Goal: Task Accomplishment & Management: Complete application form

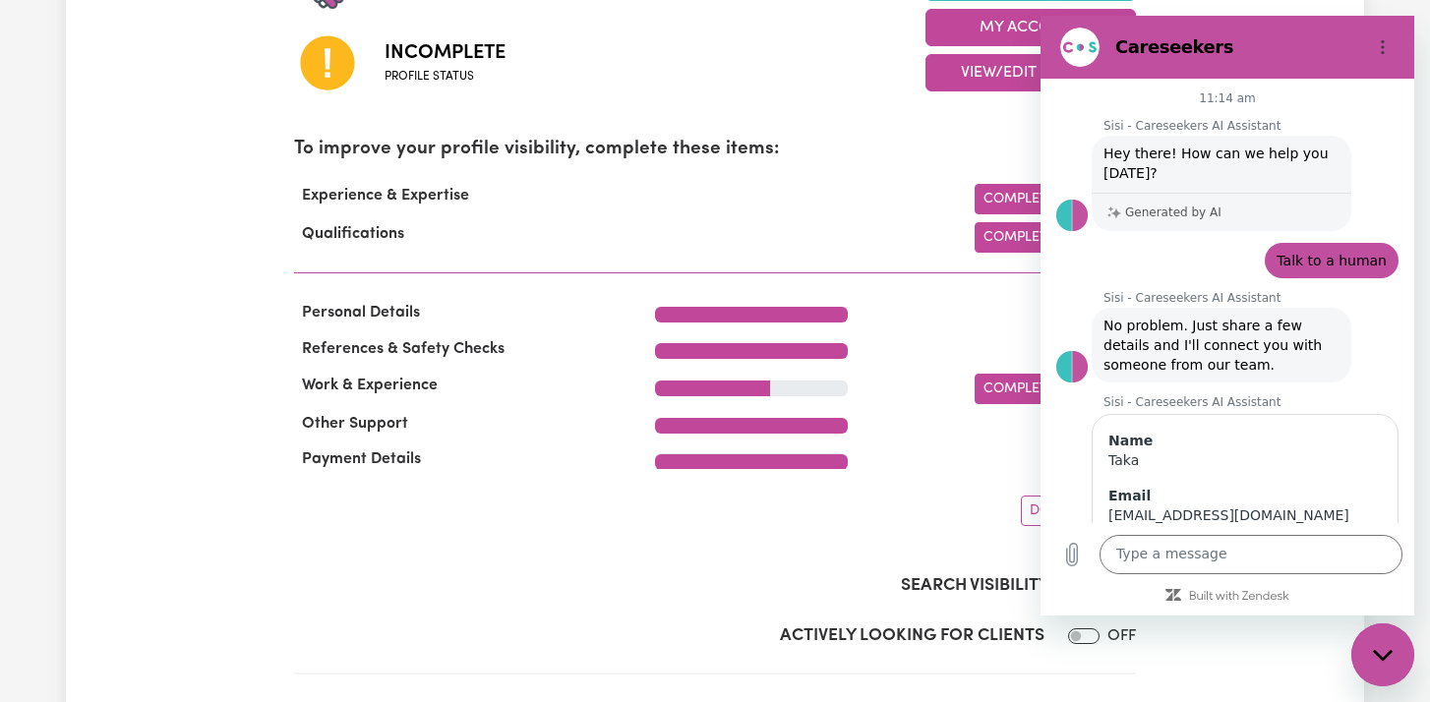
scroll to position [181, 0]
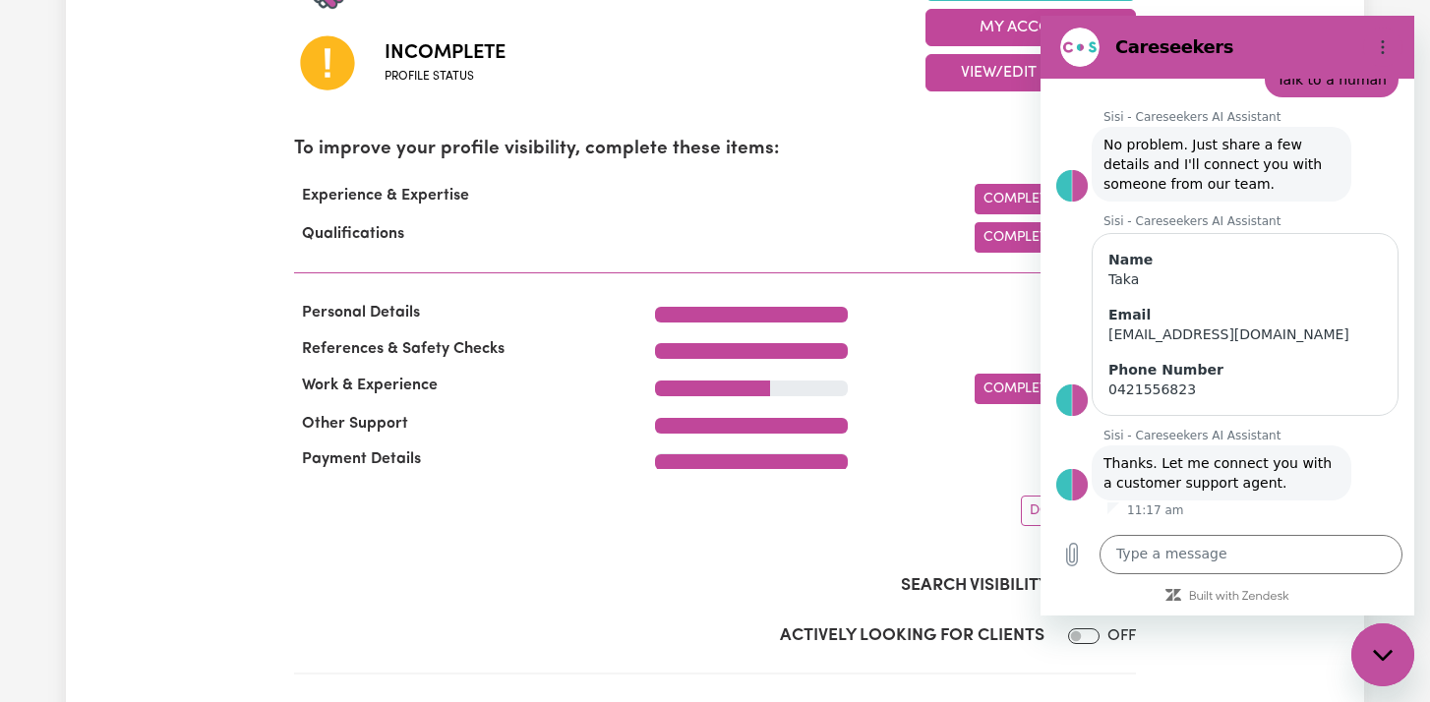
click at [758, 125] on div "Profile incomplete Your profile is not 100% complete. To maximise your chances …" at bounding box center [715, 110] width 842 height 831
click at [1382, 651] on icon "Close messaging window" at bounding box center [1383, 655] width 21 height 13
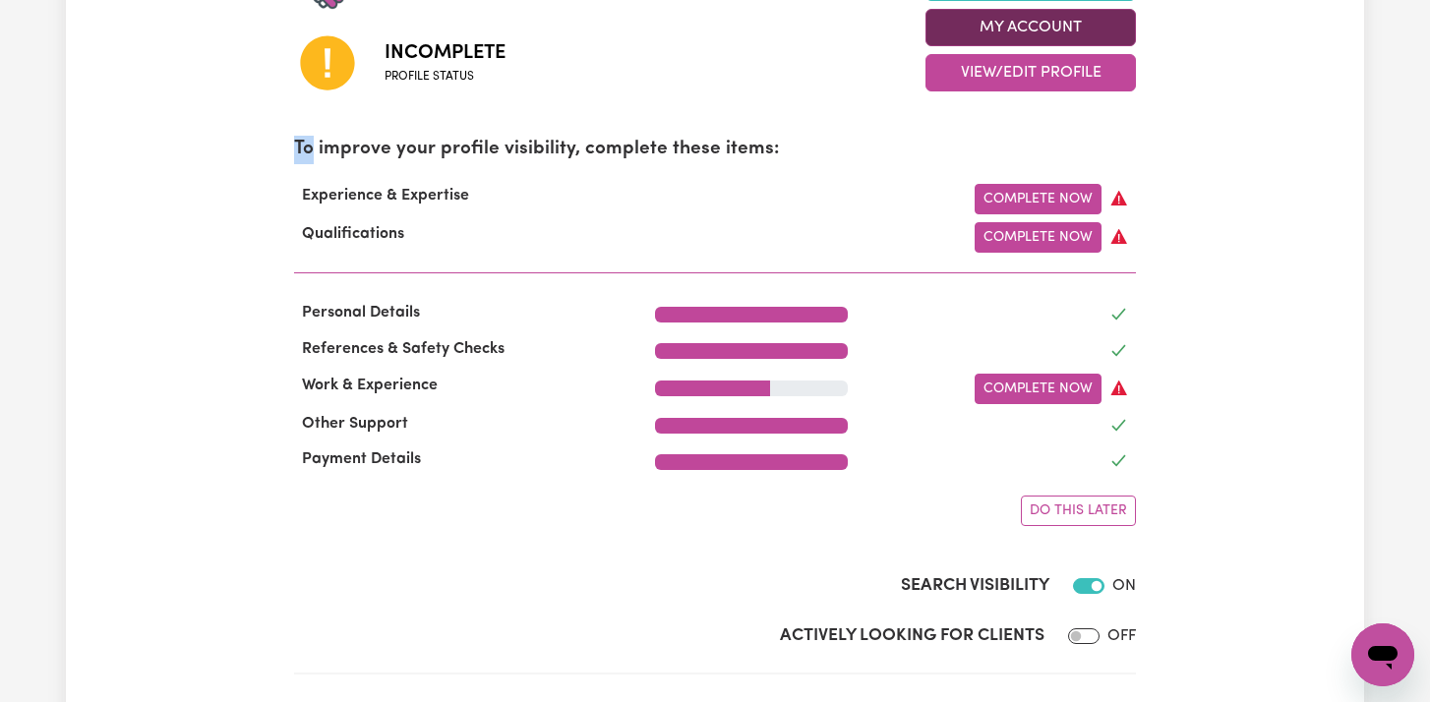
click at [991, 31] on button "My Account" at bounding box center [1031, 27] width 210 height 37
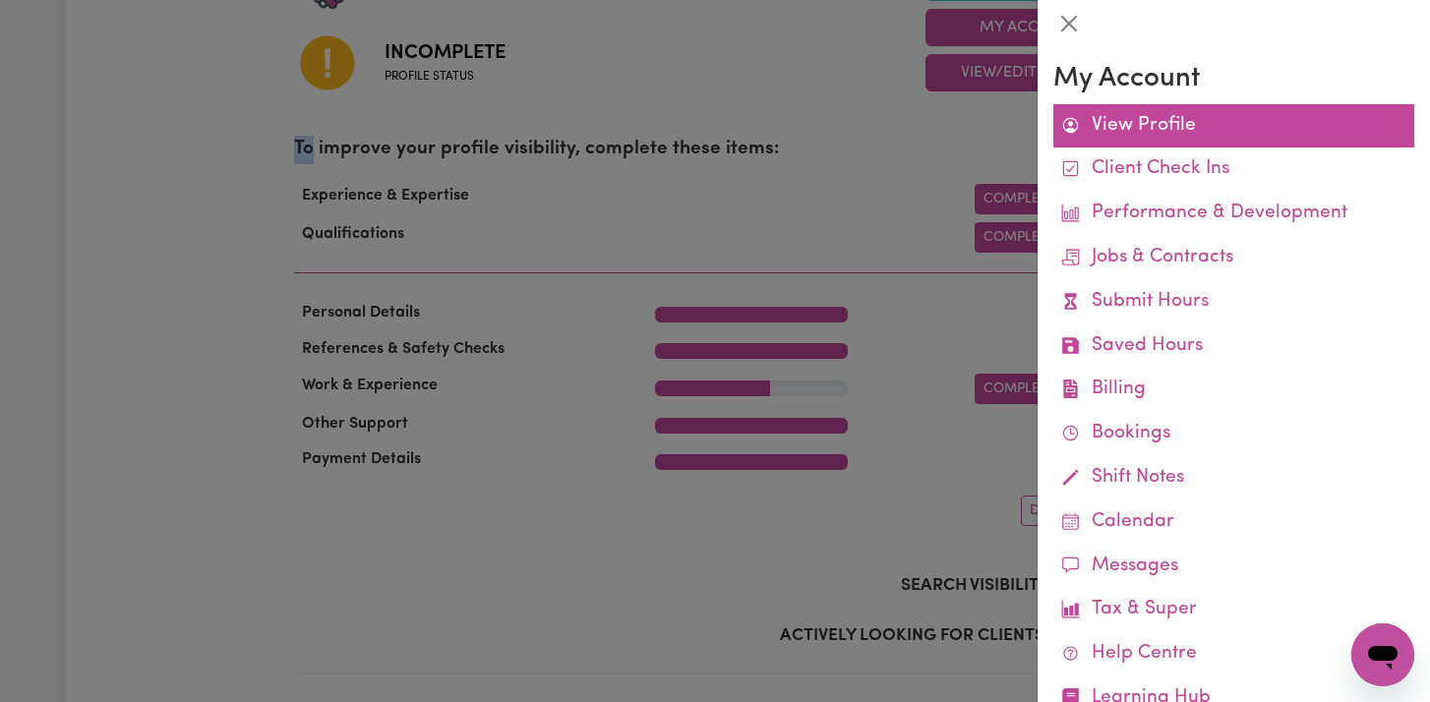
click at [1080, 121] on link "View Profile" at bounding box center [1233, 126] width 361 height 44
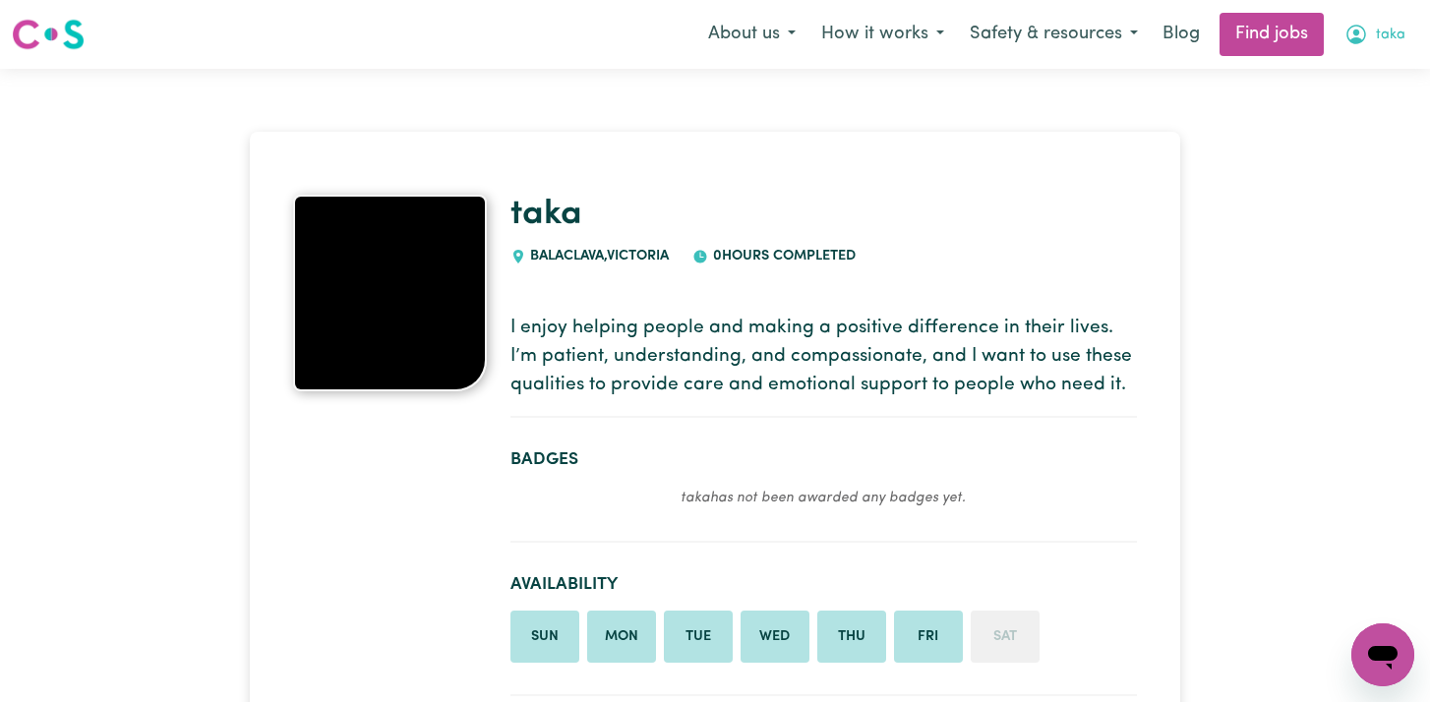
click at [1379, 36] on span "taka" at bounding box center [1391, 36] width 30 height 22
click at [1338, 107] on link "My Dashboard" at bounding box center [1339, 112] width 155 height 37
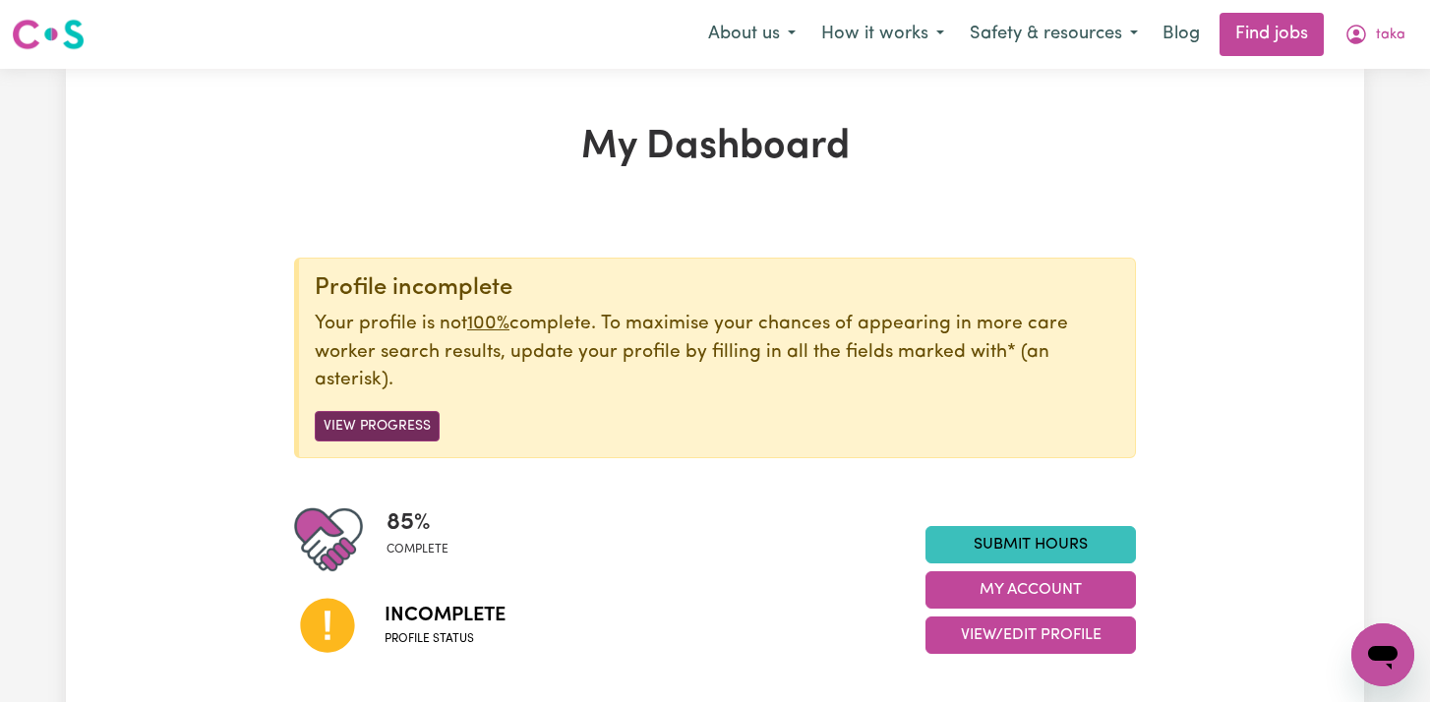
click at [405, 425] on button "View Progress" at bounding box center [377, 426] width 125 height 30
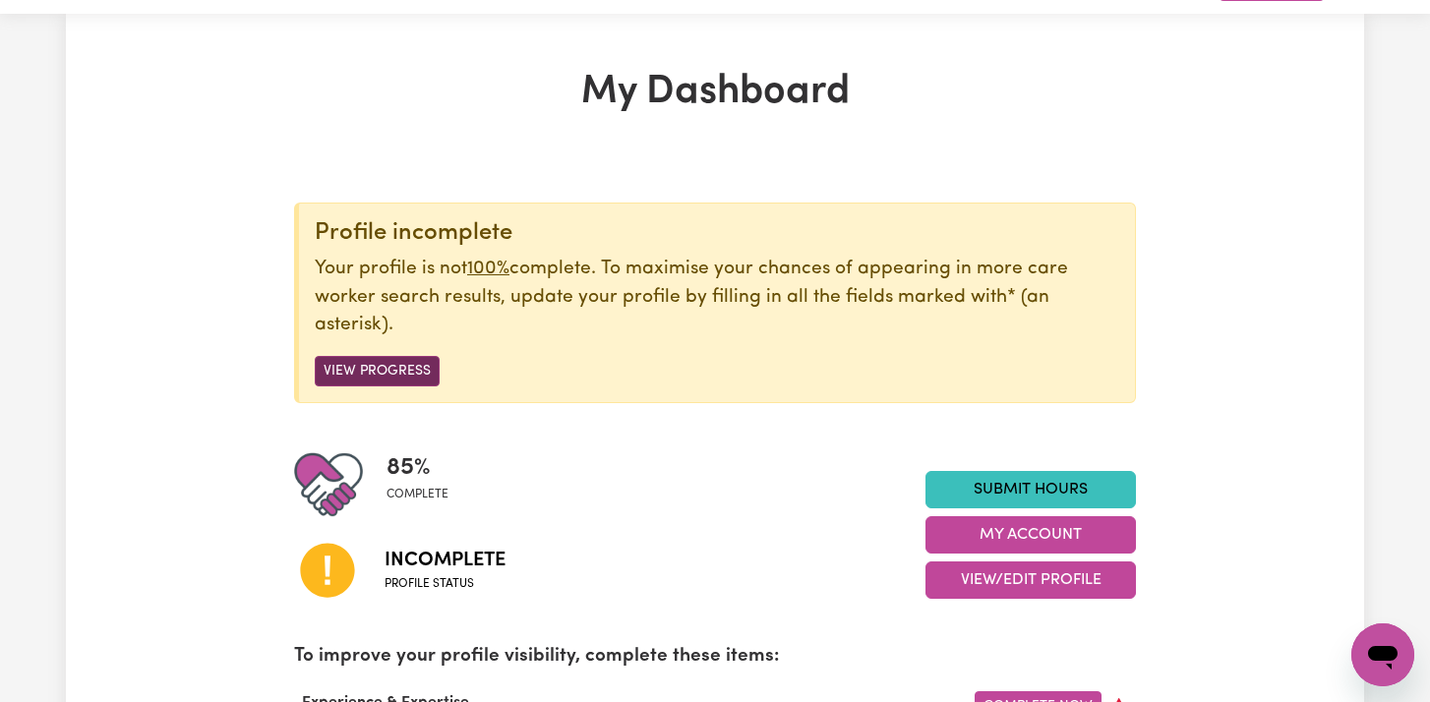
scroll to position [50, 0]
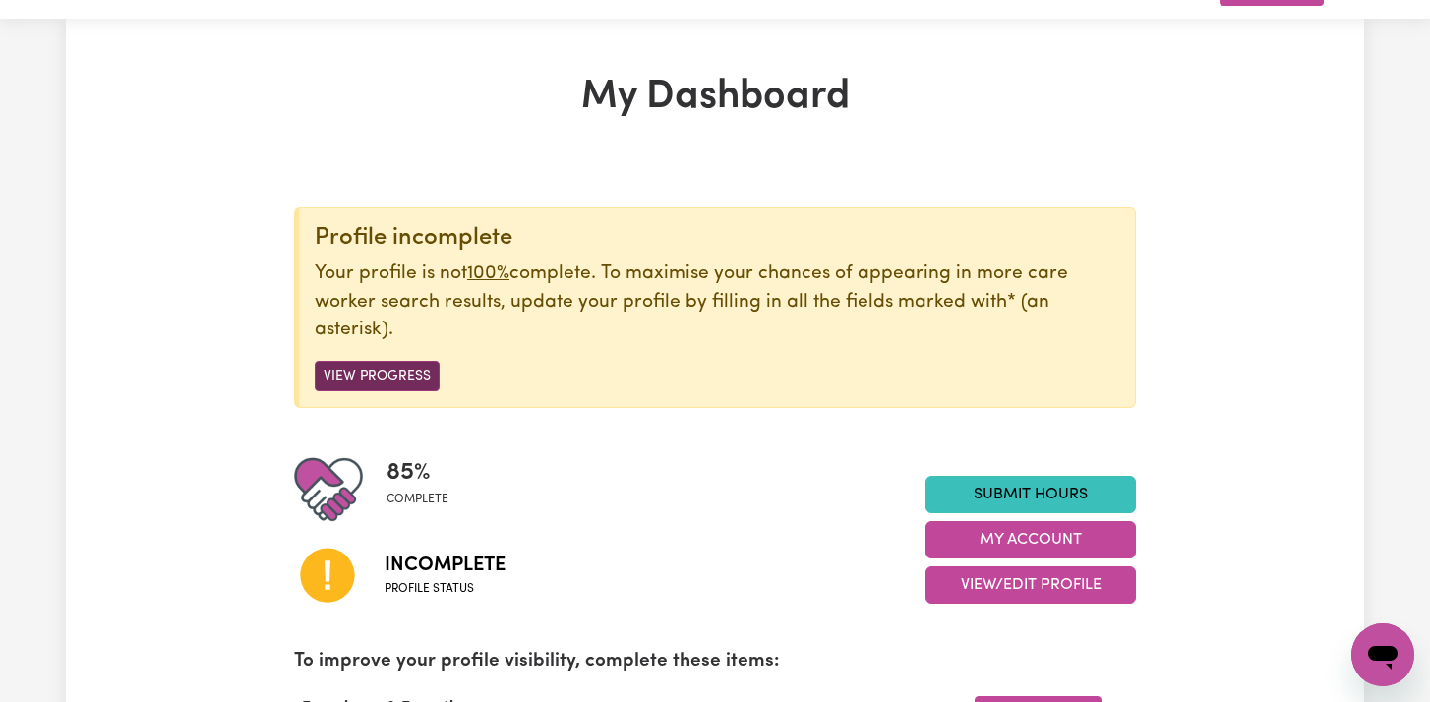
click at [358, 364] on button "View Progress" at bounding box center [377, 376] width 125 height 30
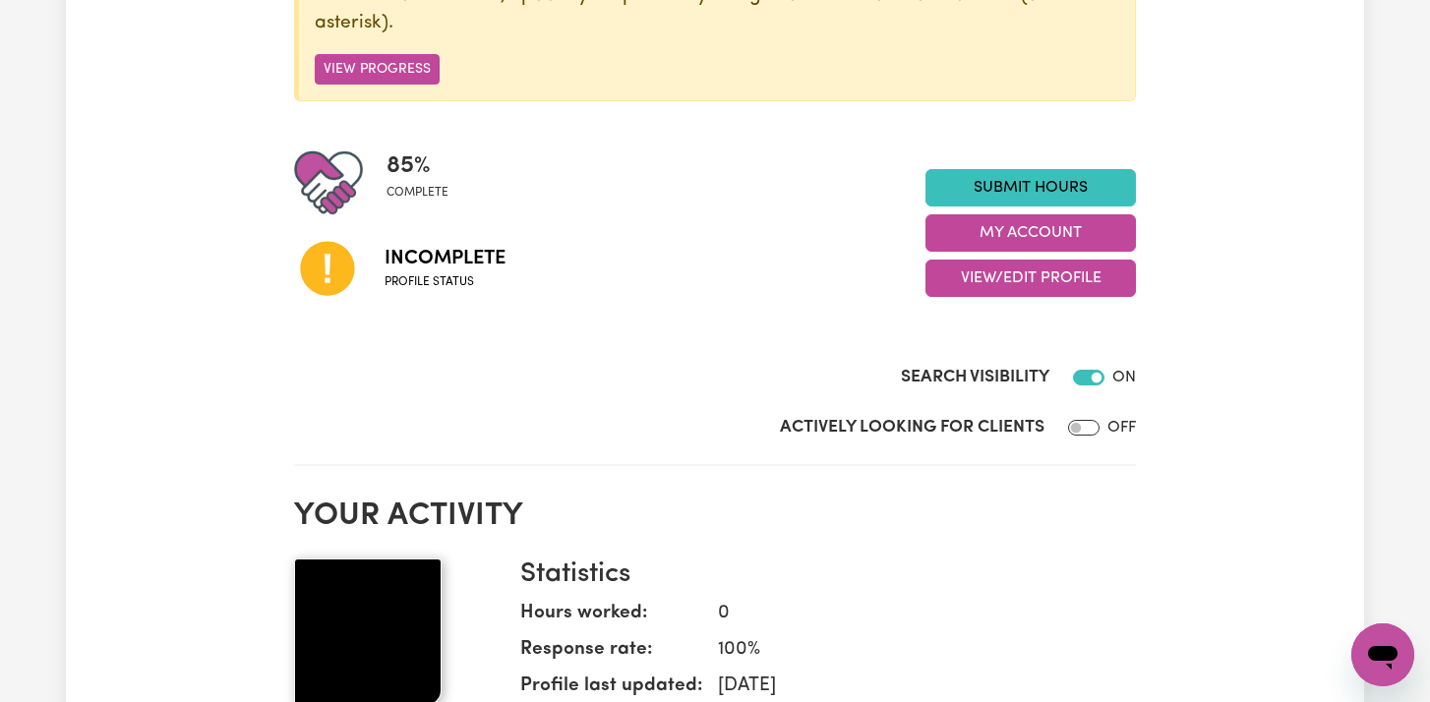
scroll to position [337, 0]
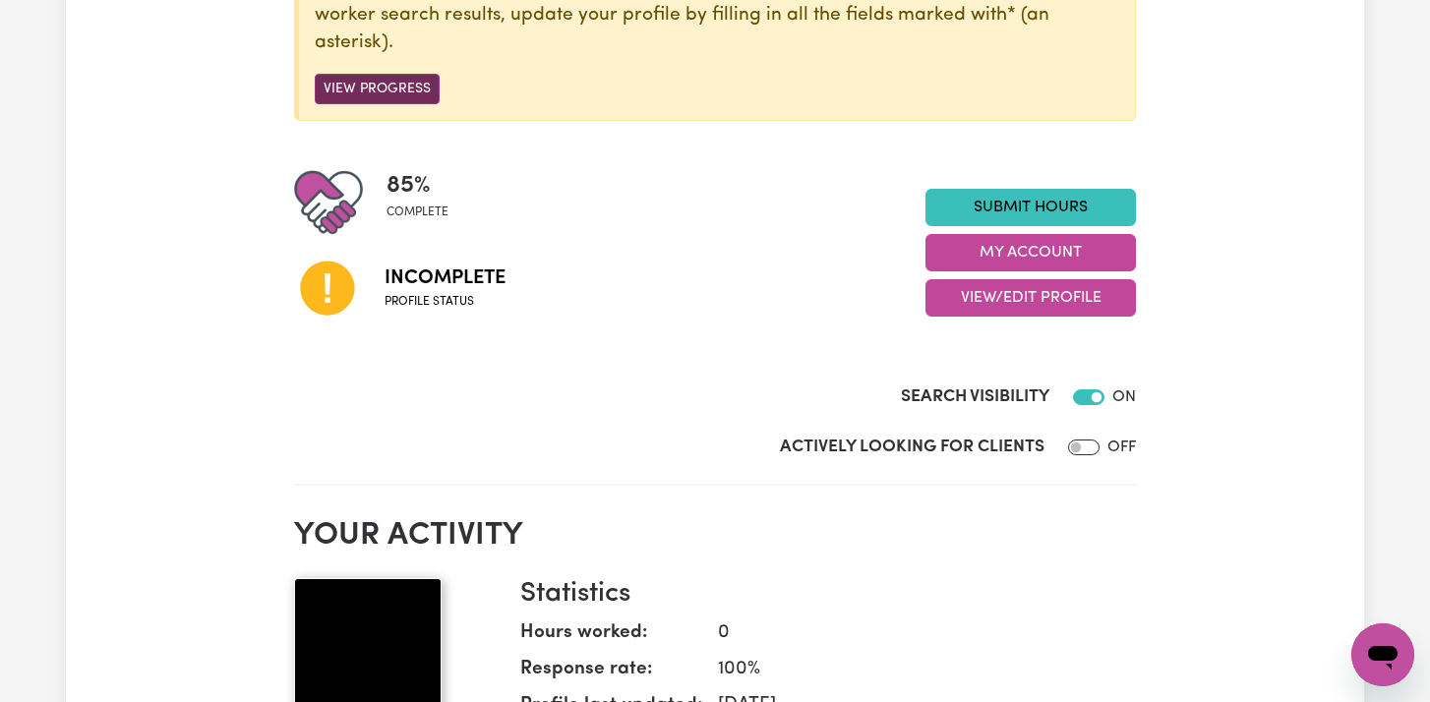
click at [369, 95] on button "View Progress" at bounding box center [377, 89] width 125 height 30
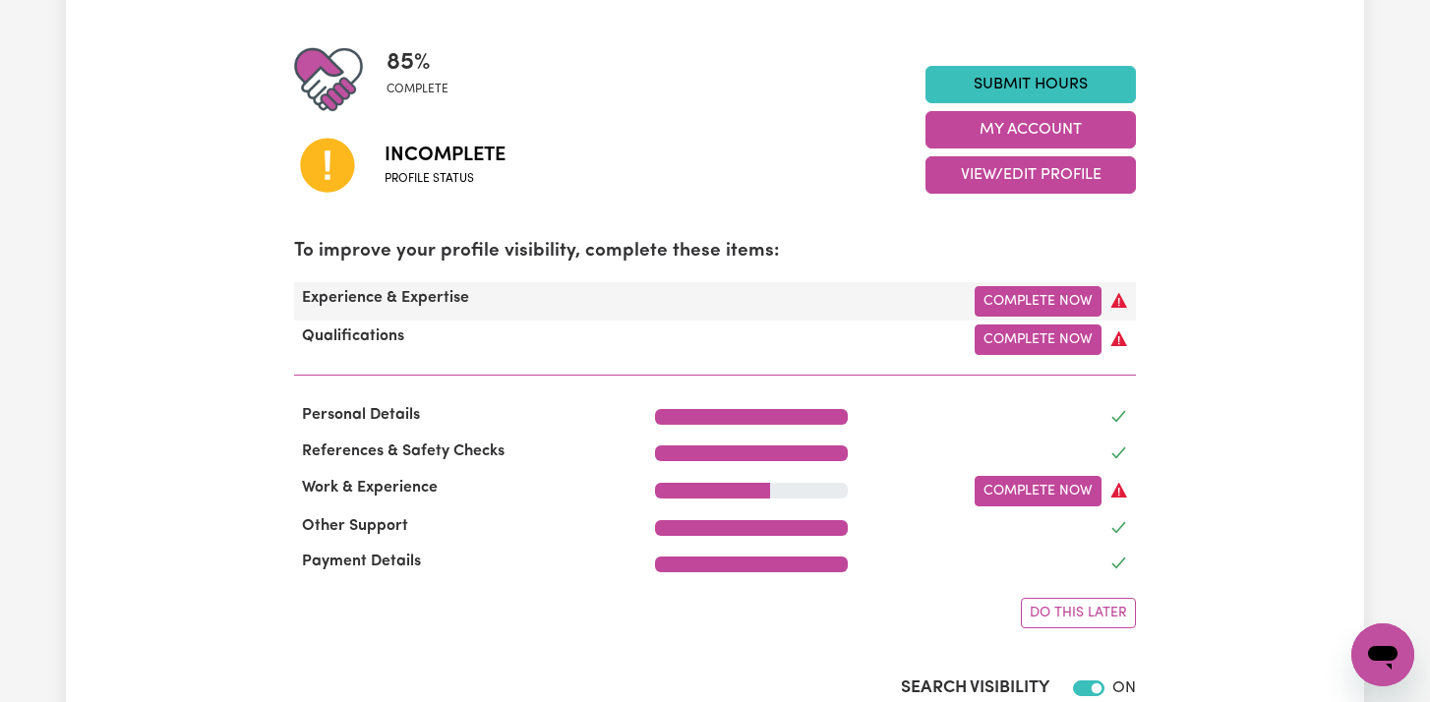
scroll to position [459, 0]
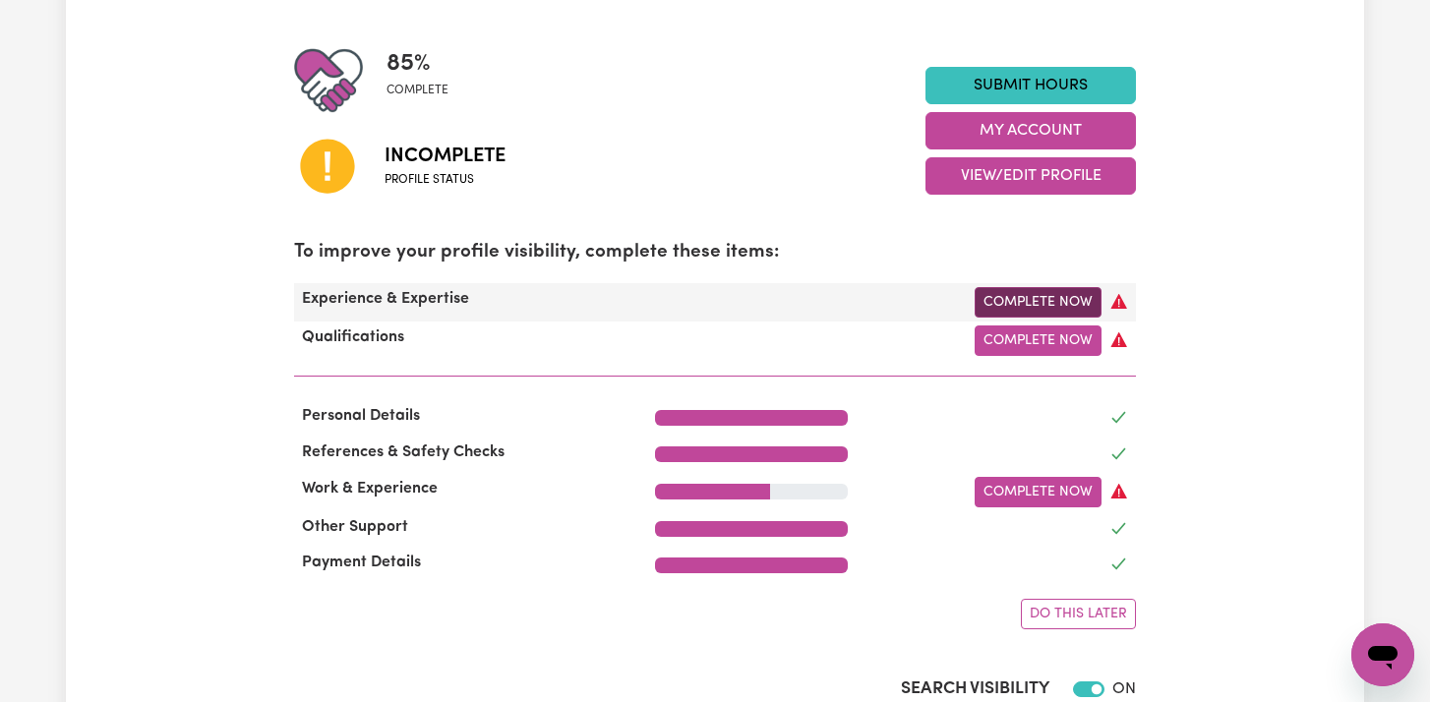
click at [1004, 311] on link "Complete Now" at bounding box center [1038, 302] width 127 height 30
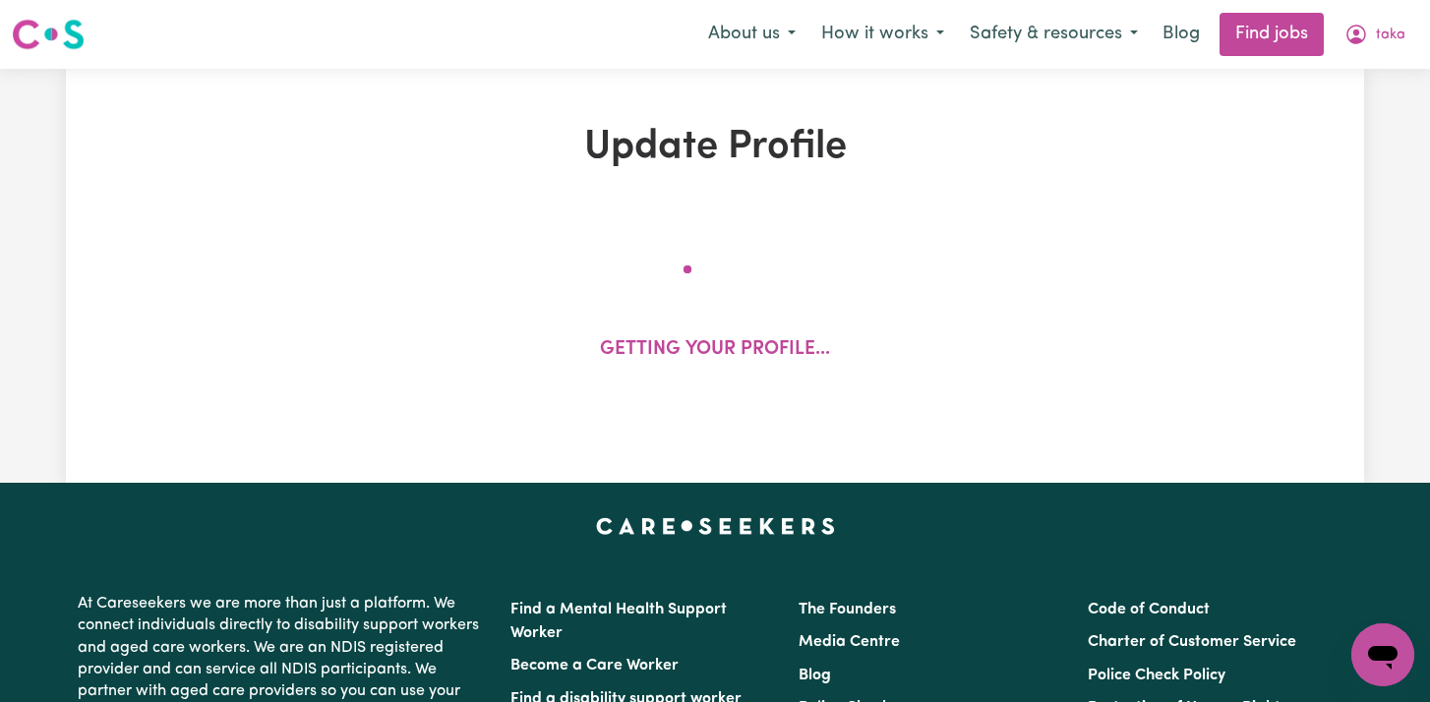
select select "2022"
select select "Certificate III (Individual Support)"
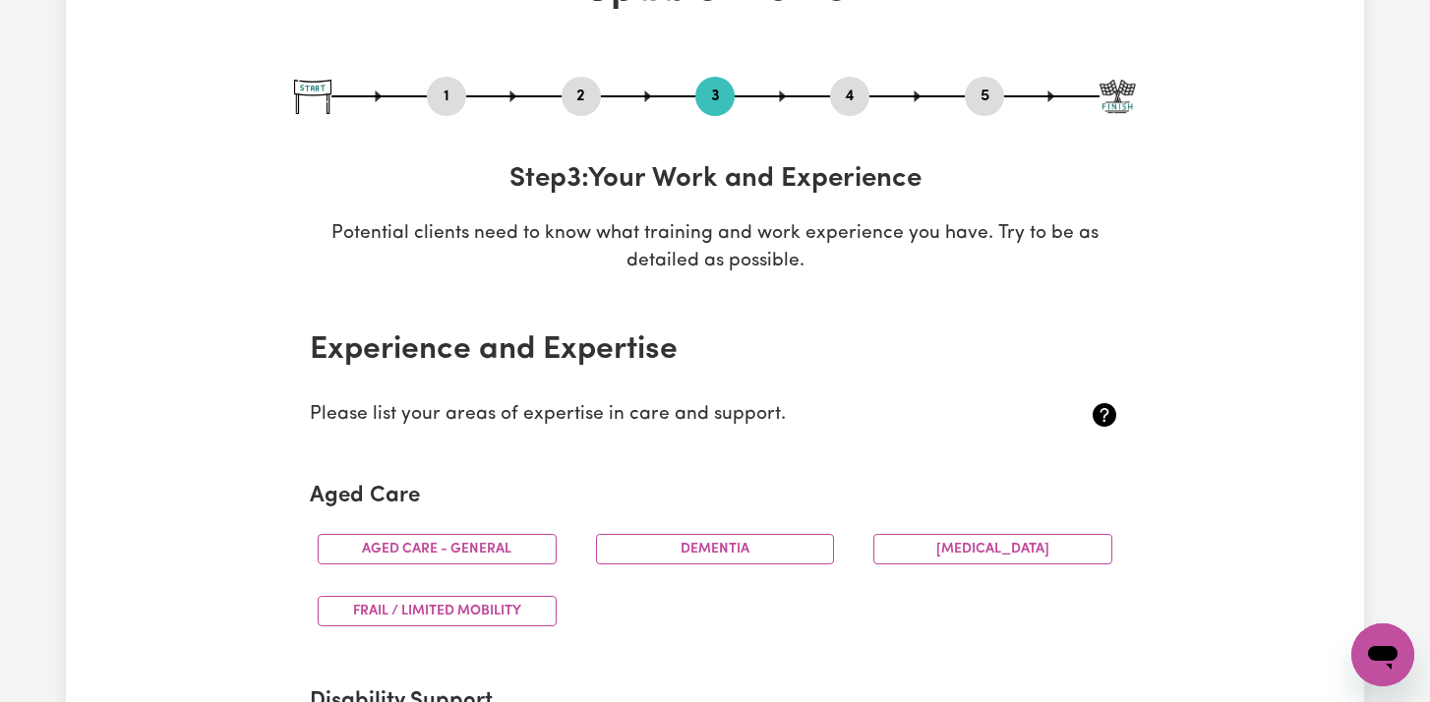
scroll to position [153, 0]
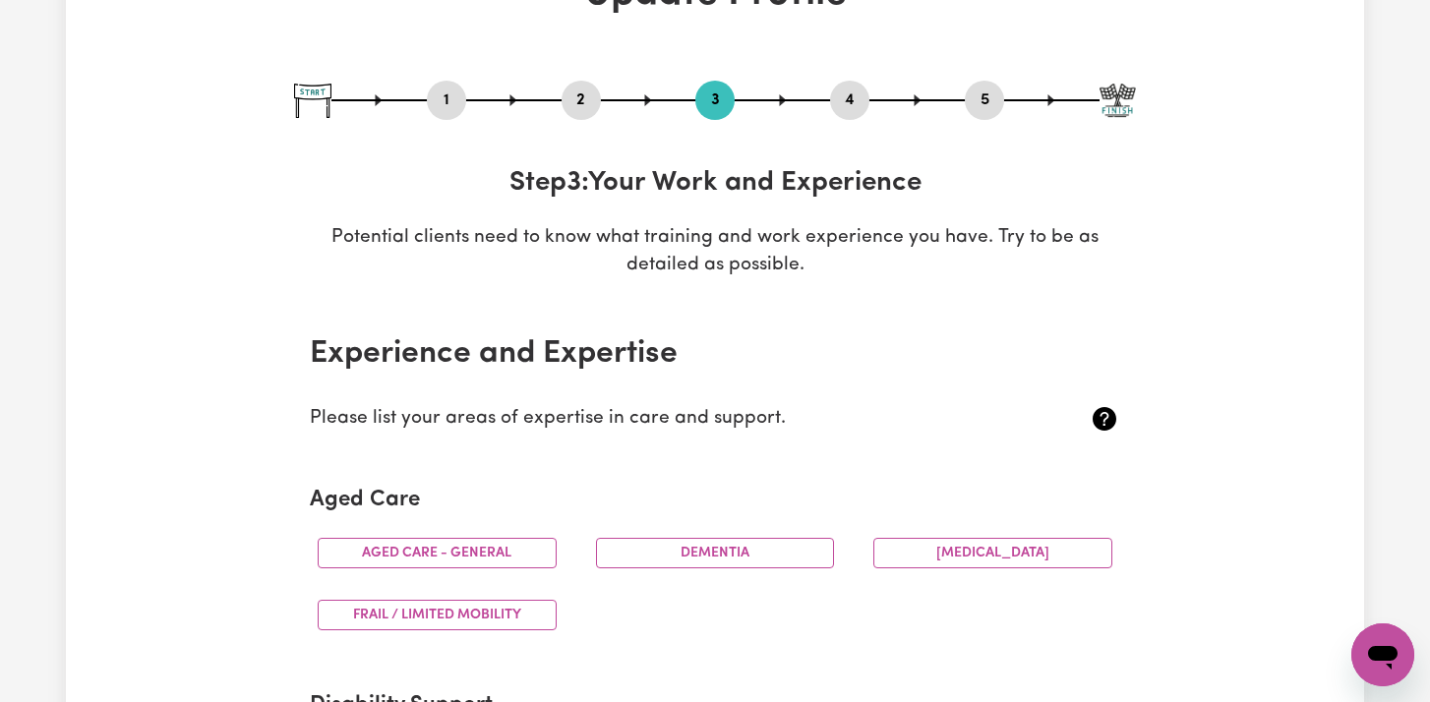
click at [582, 107] on button "2" at bounding box center [581, 101] width 39 height 26
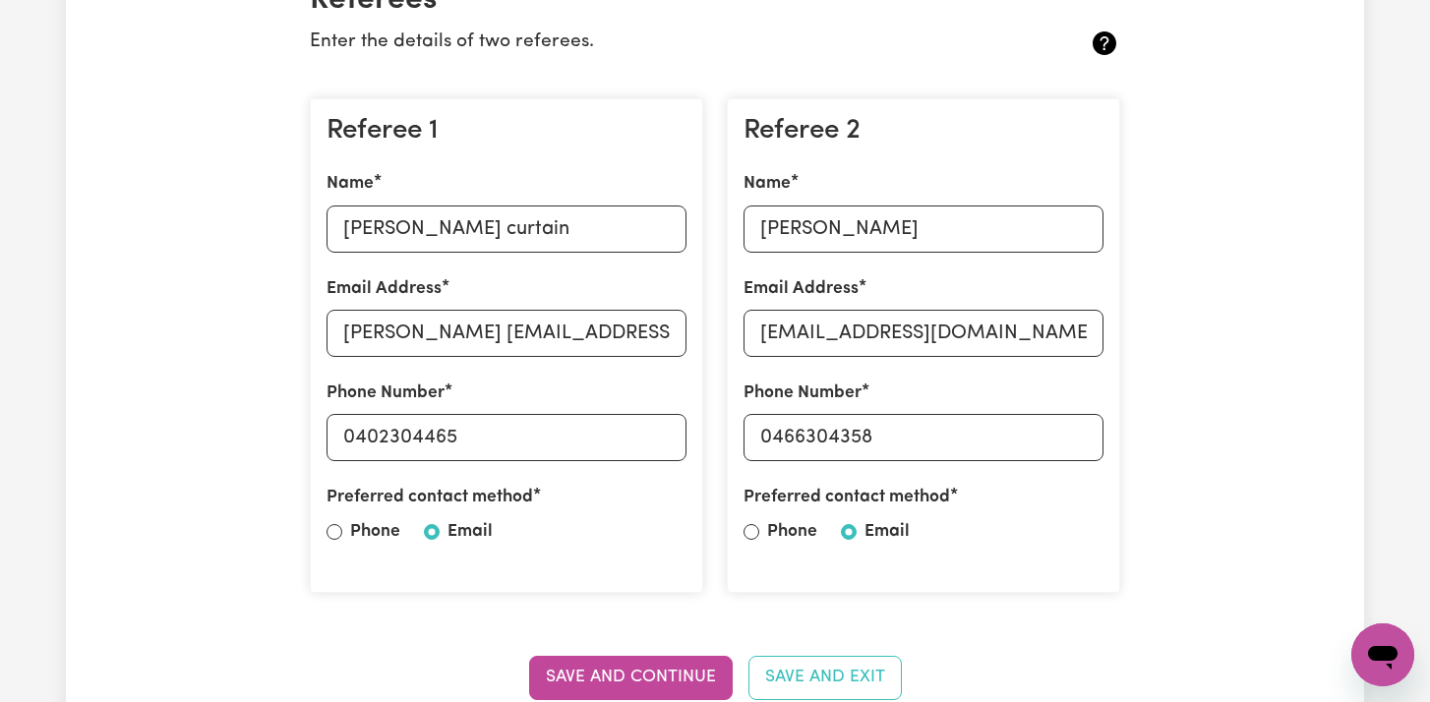
scroll to position [0, 0]
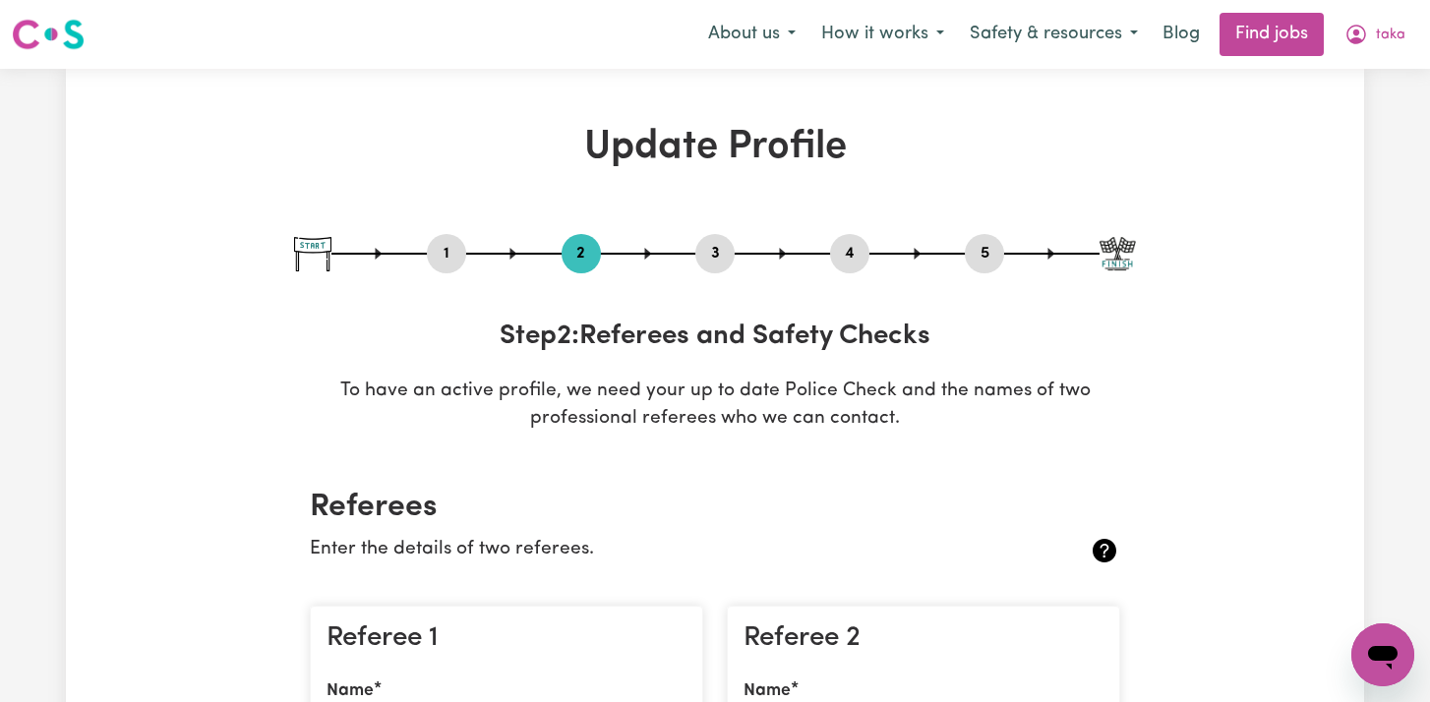
click at [448, 256] on button "1" at bounding box center [446, 254] width 39 height 26
select select "[DEMOGRAPHIC_DATA]"
select select "Australian PR"
select select "Studying a healthcare related degree or qualification"
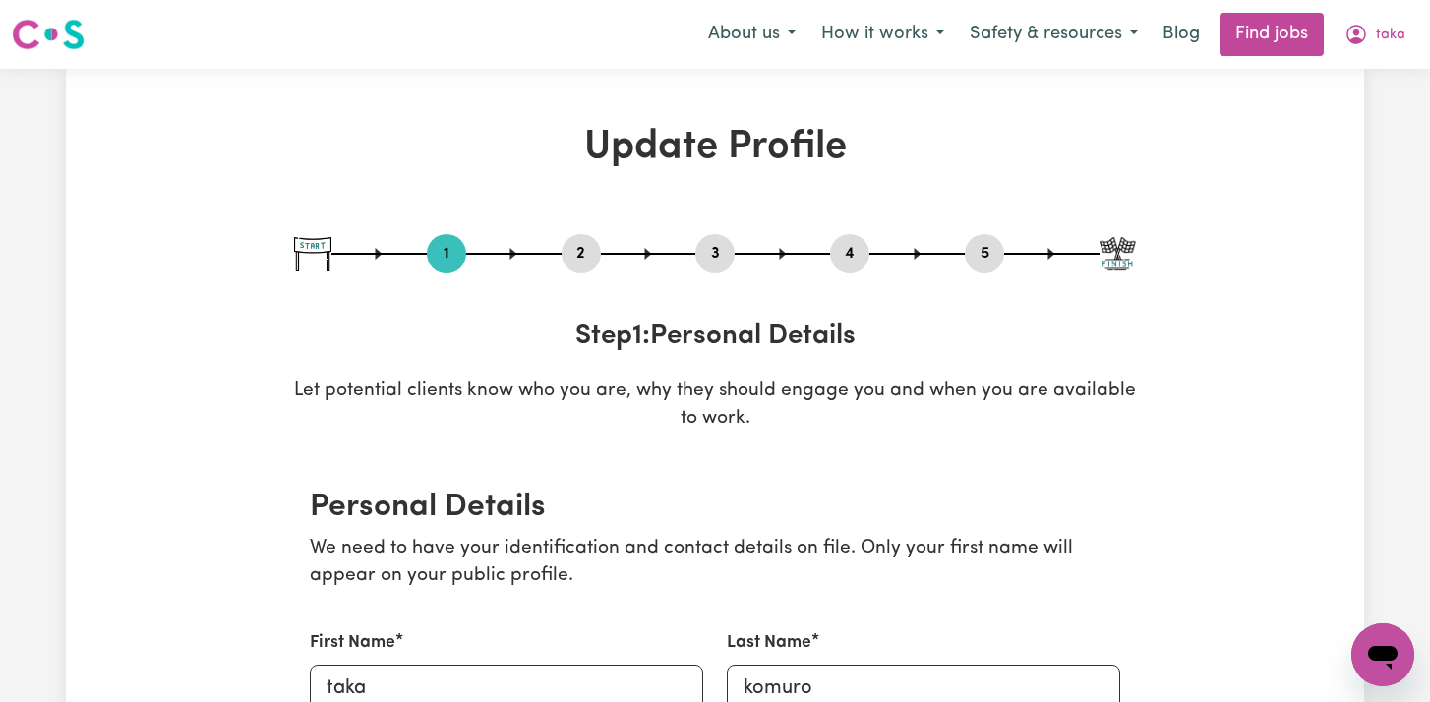
click at [723, 251] on button "3" at bounding box center [714, 254] width 39 height 26
select select "2022"
select select "Certificate III (Individual Support)"
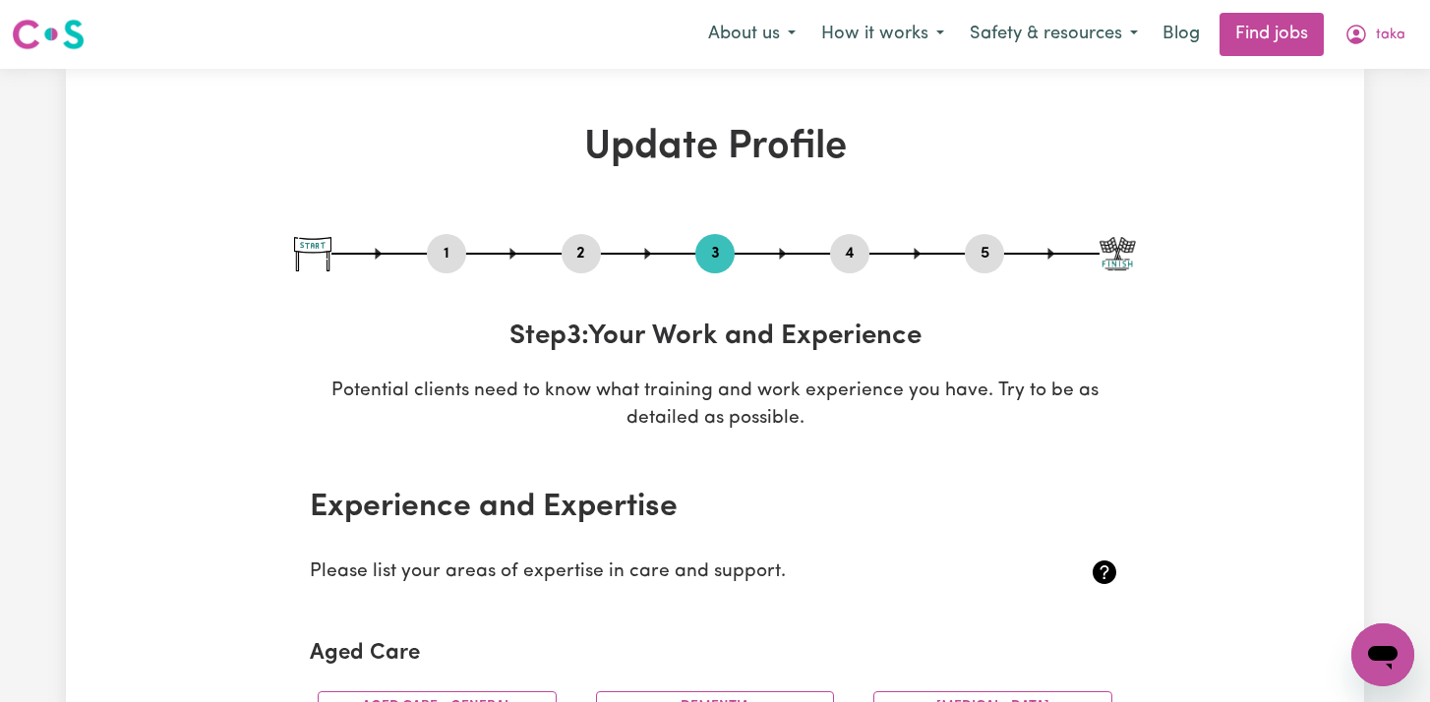
click at [851, 254] on button "4" at bounding box center [849, 254] width 39 height 26
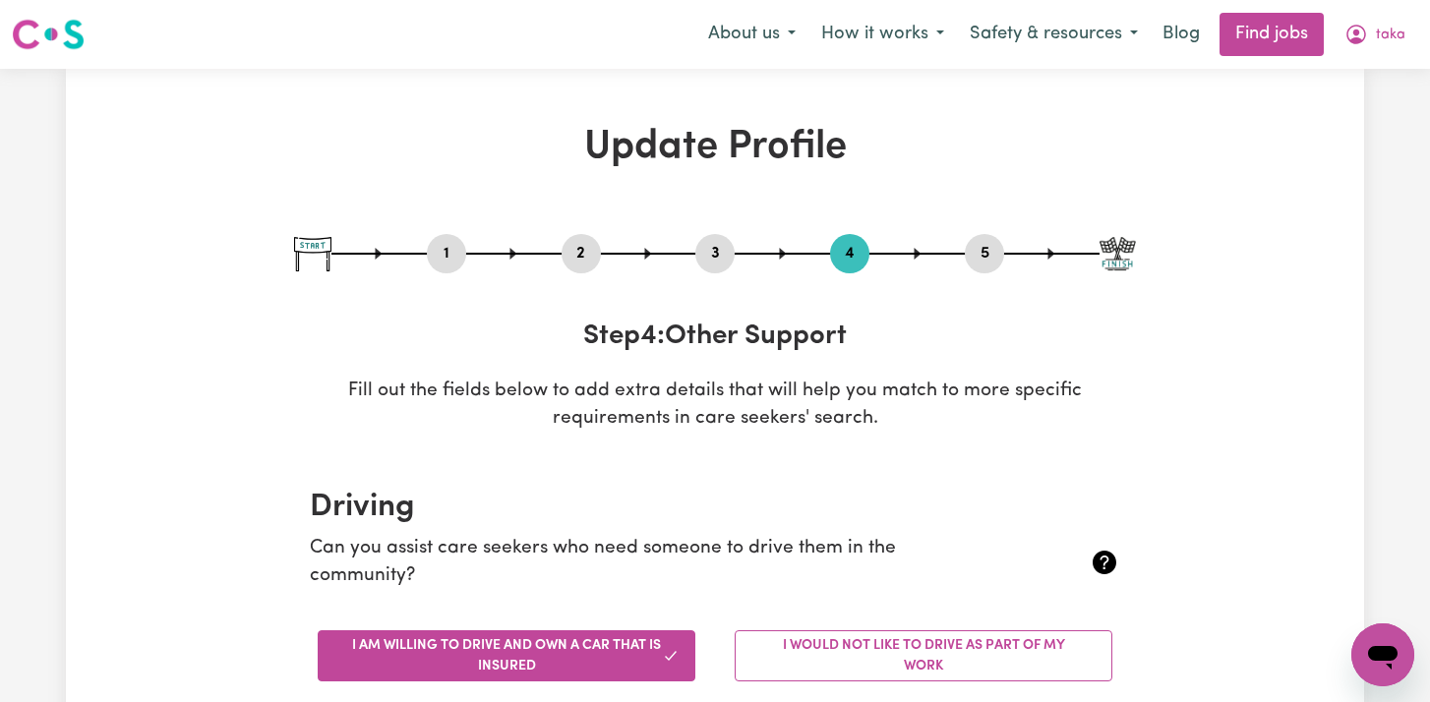
click at [973, 253] on button "5" at bounding box center [984, 254] width 39 height 26
select select "I am working in another industry"
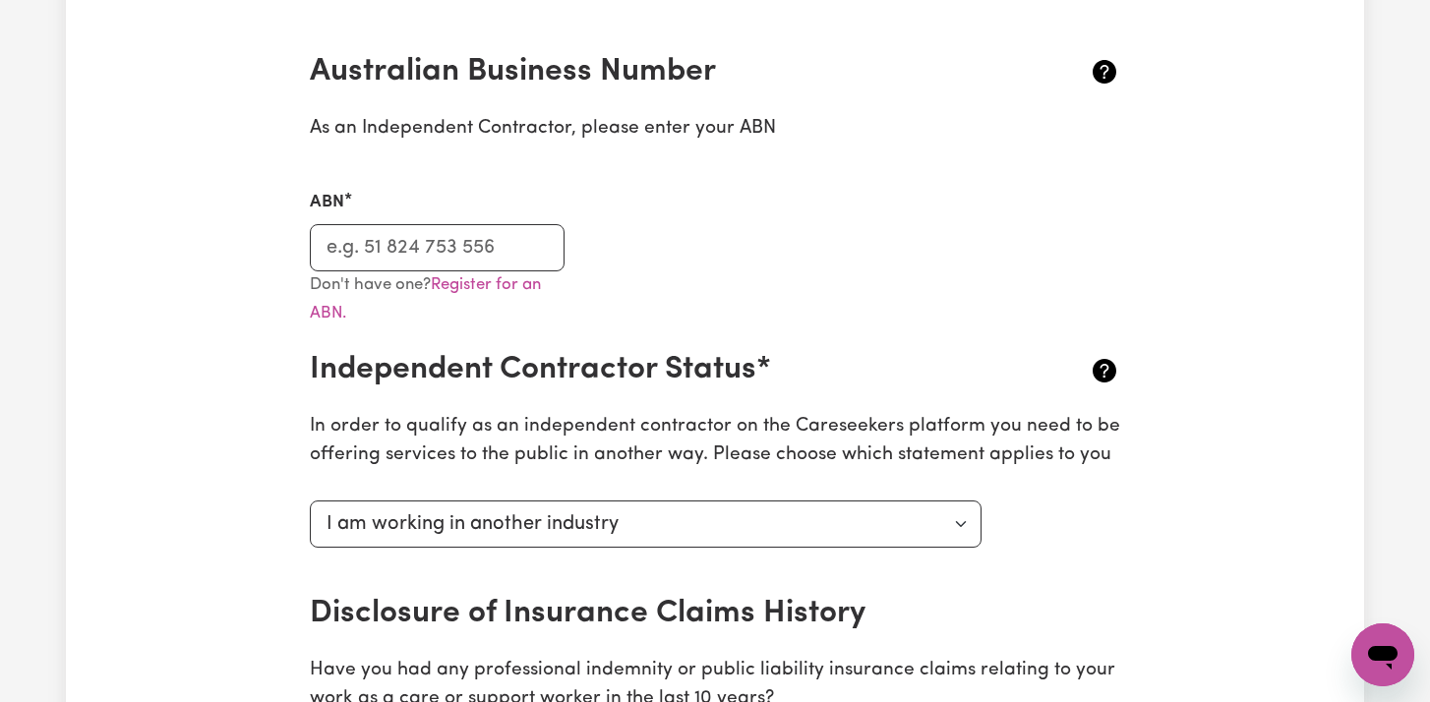
scroll to position [445, 0]
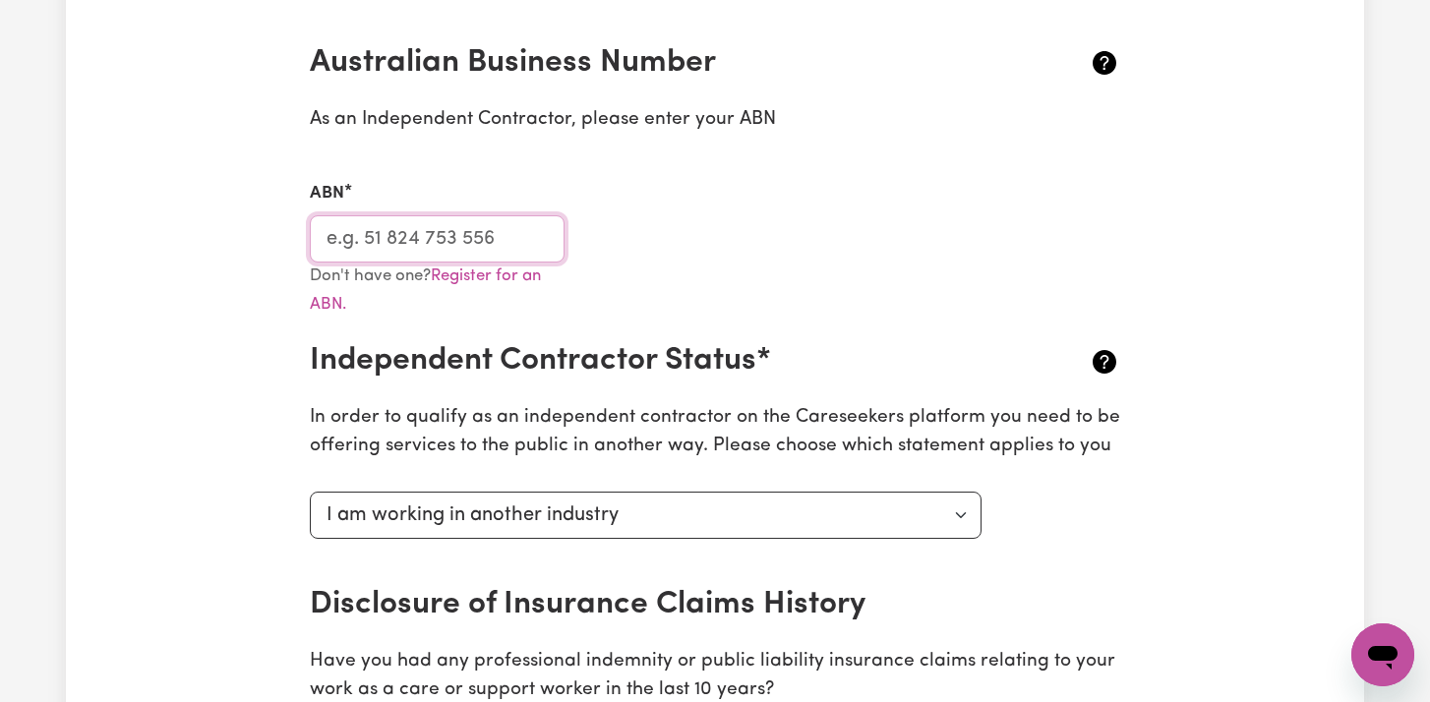
click at [394, 236] on input "ABN" at bounding box center [437, 238] width 255 height 47
type input "75176752762"
click at [431, 335] on div "Don't have one? Register for an ABN." at bounding box center [437, 303] width 278 height 81
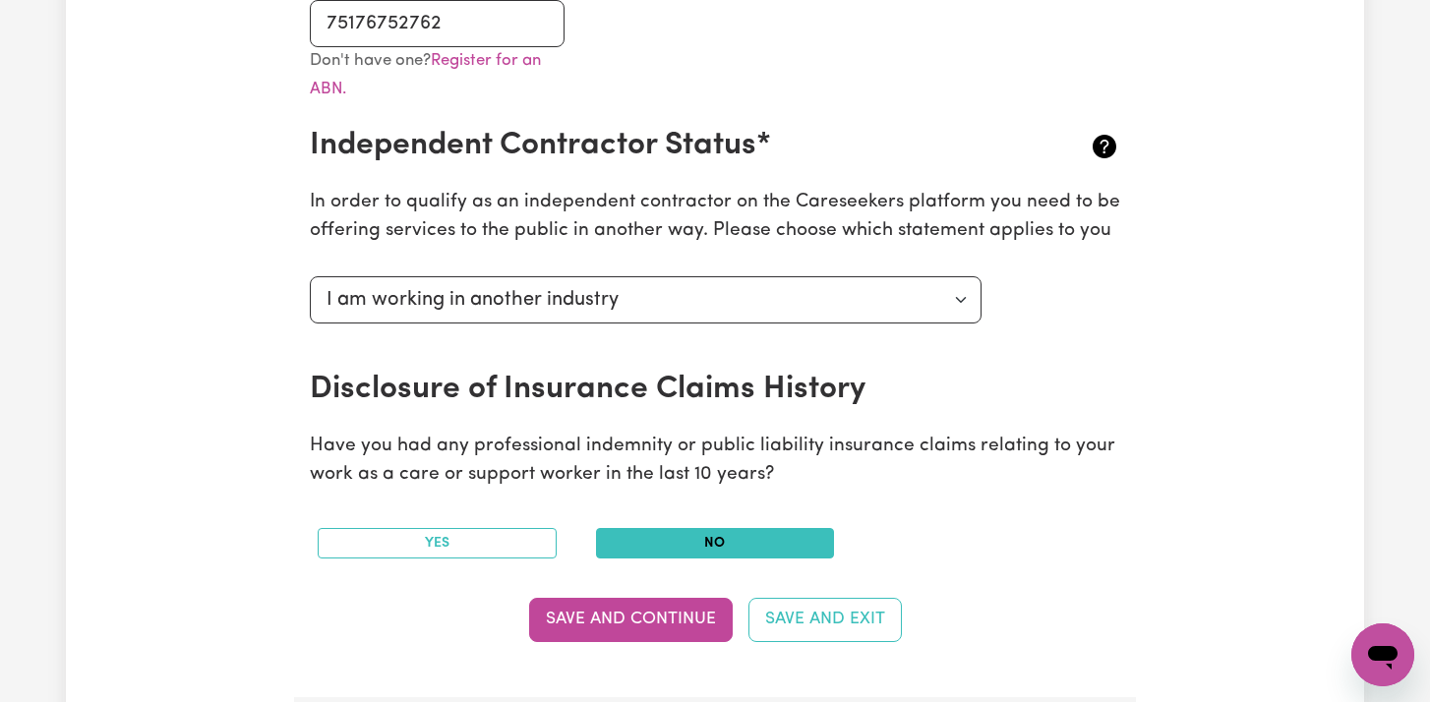
scroll to position [655, 0]
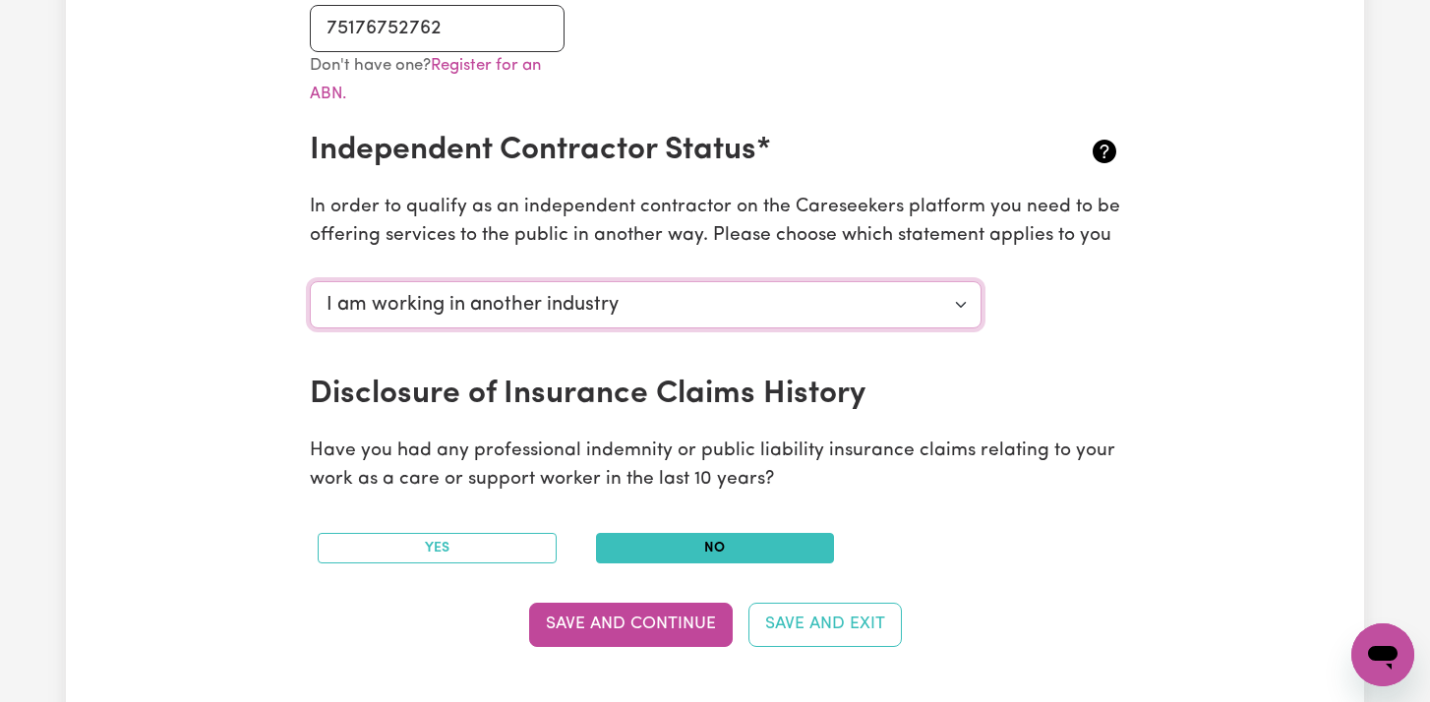
click at [480, 296] on select "Select your independent contractor status... I am providing services through an…" at bounding box center [646, 304] width 672 height 47
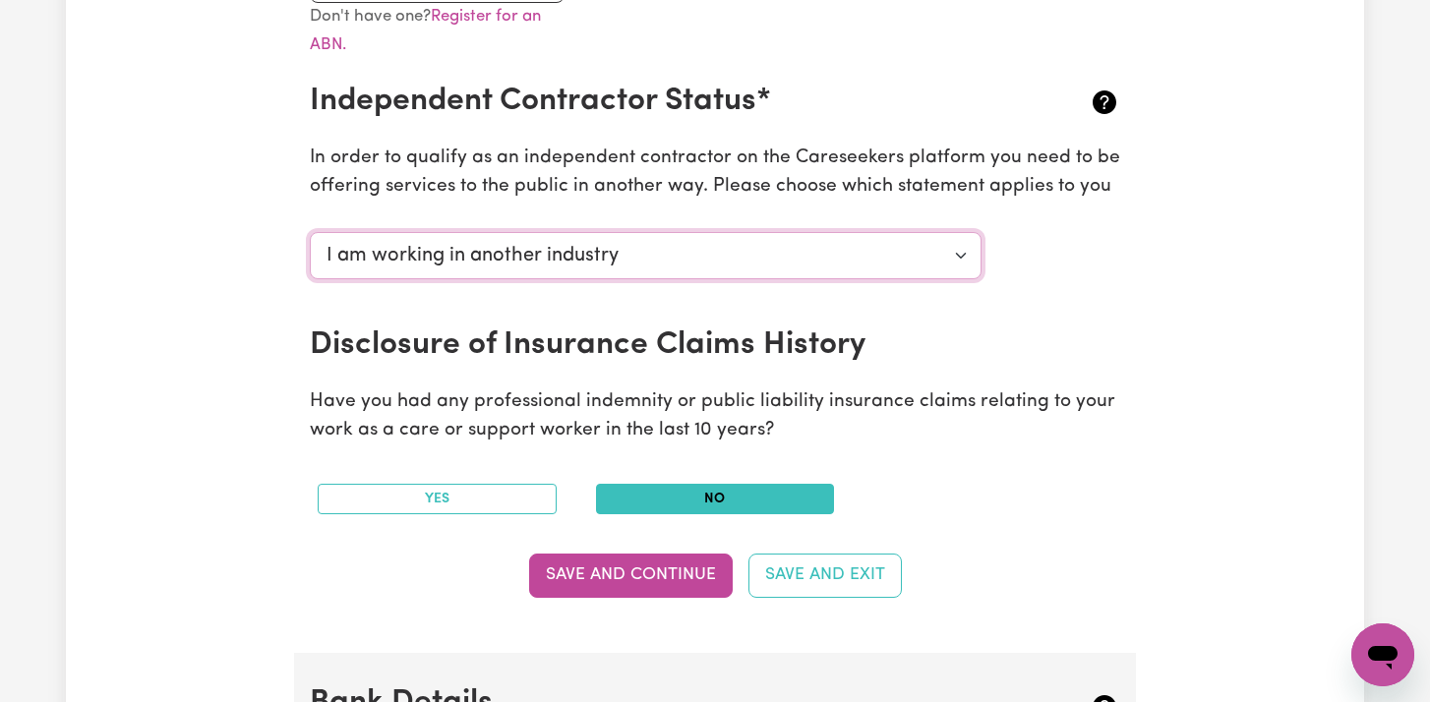
scroll to position [719, 0]
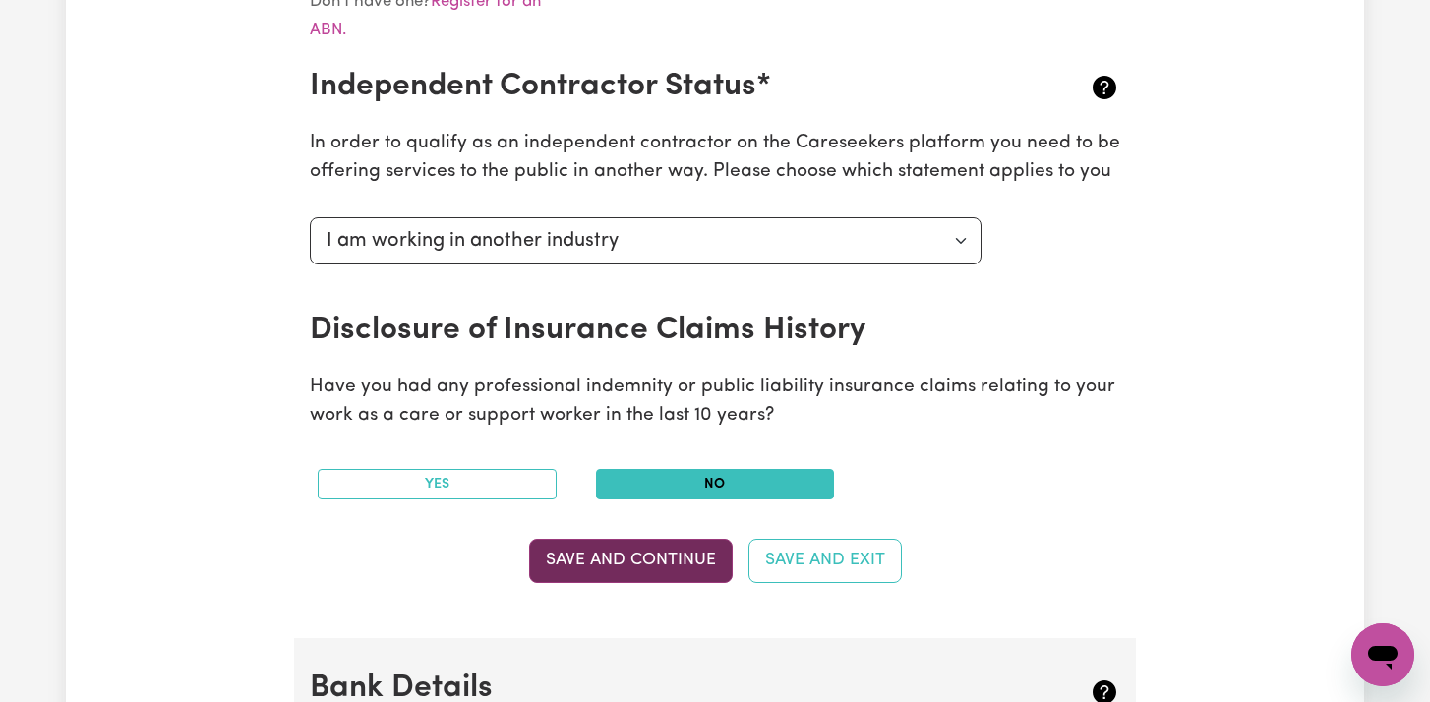
click at [597, 552] on button "Save and Continue" at bounding box center [631, 560] width 204 height 43
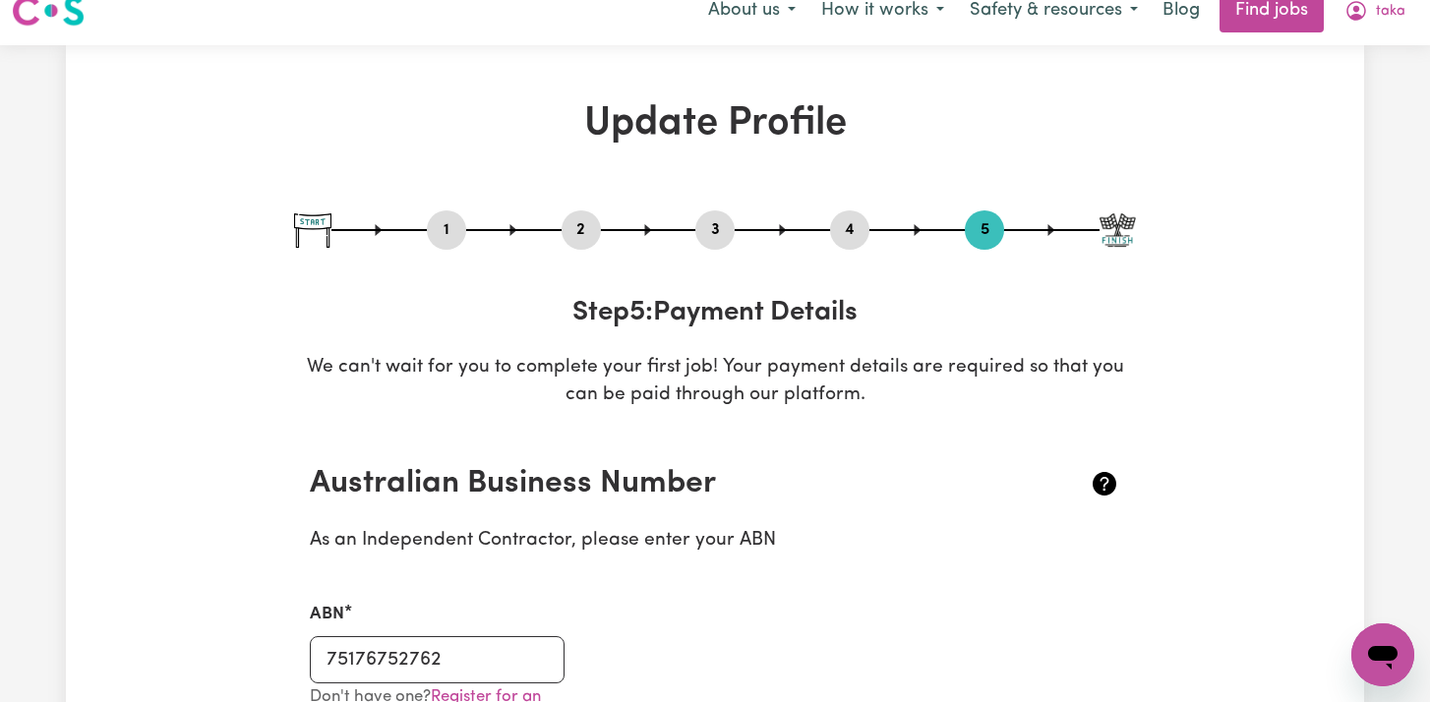
scroll to position [0, 0]
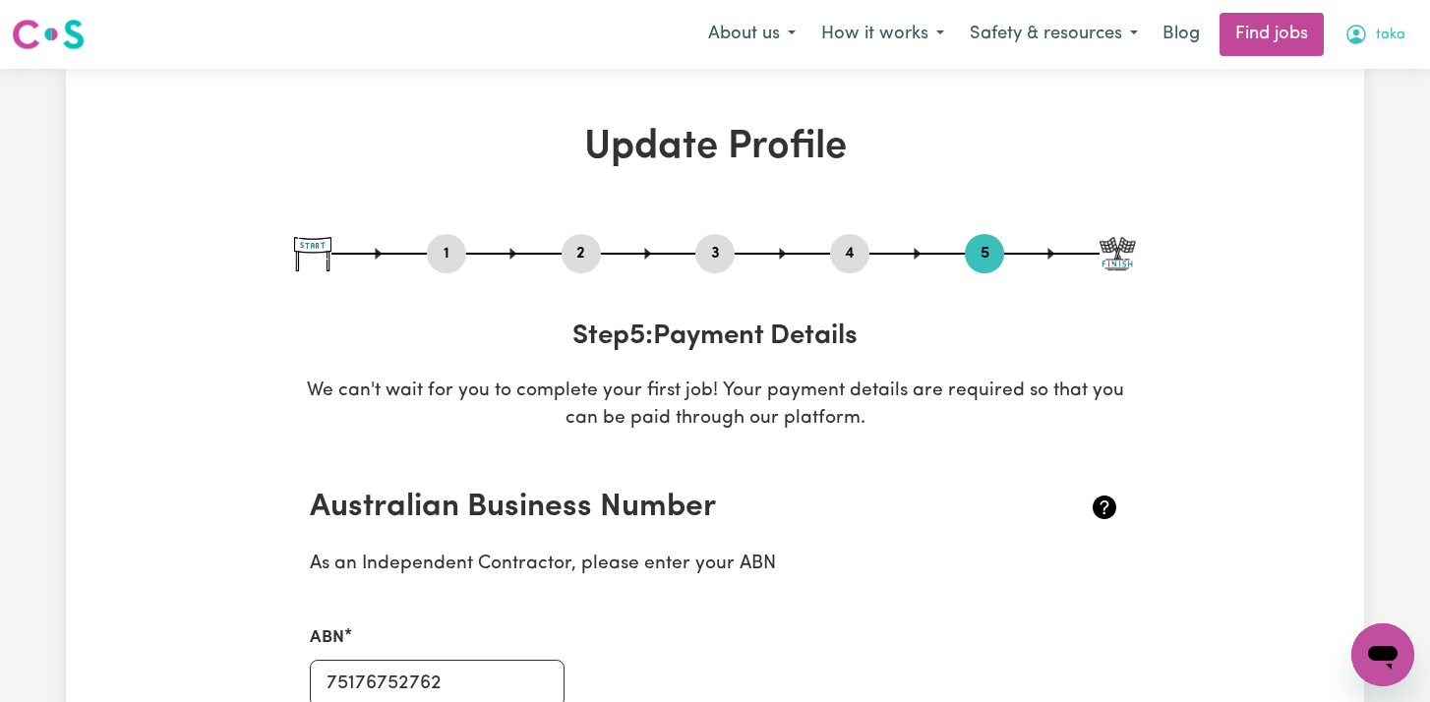
click at [1370, 40] on button "taka" at bounding box center [1375, 34] width 87 height 41
click at [1378, 35] on span "taka" at bounding box center [1391, 36] width 30 height 22
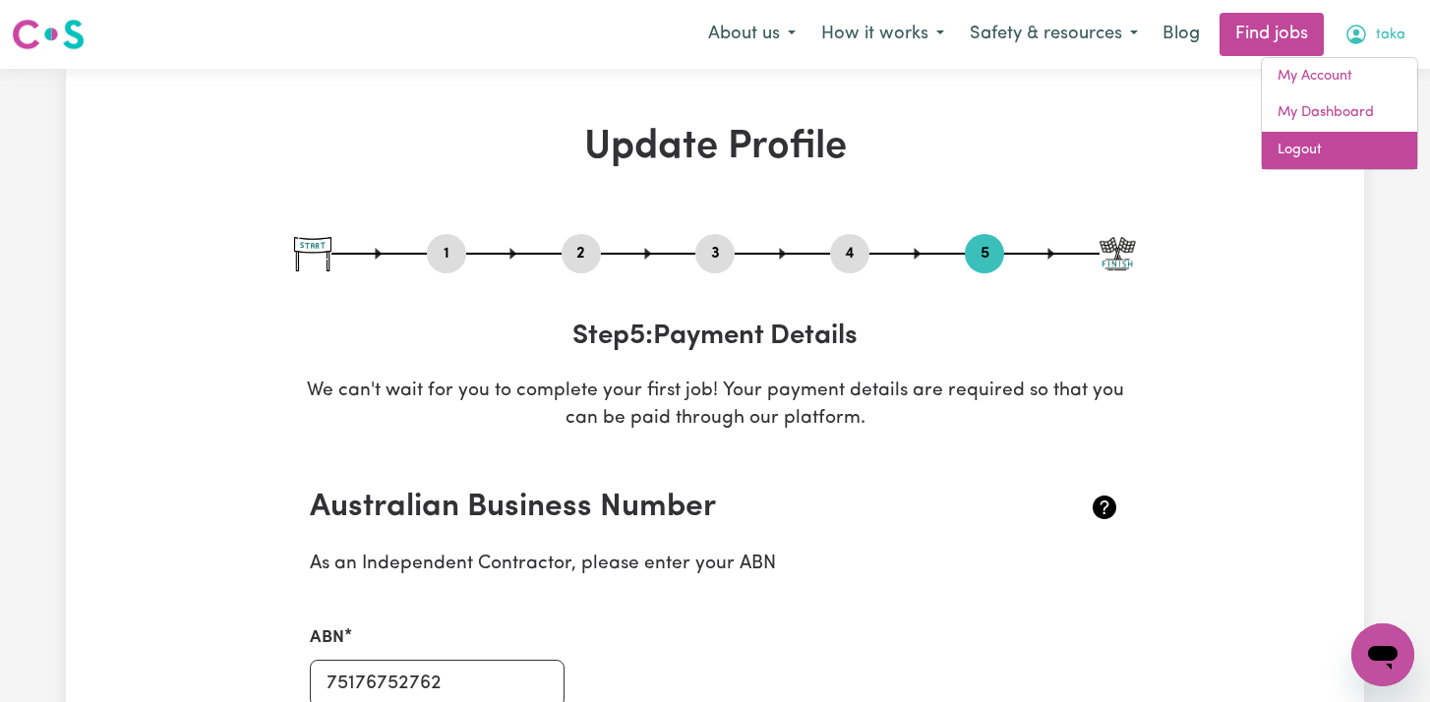
click at [1334, 159] on link "Logout" at bounding box center [1339, 150] width 155 height 37
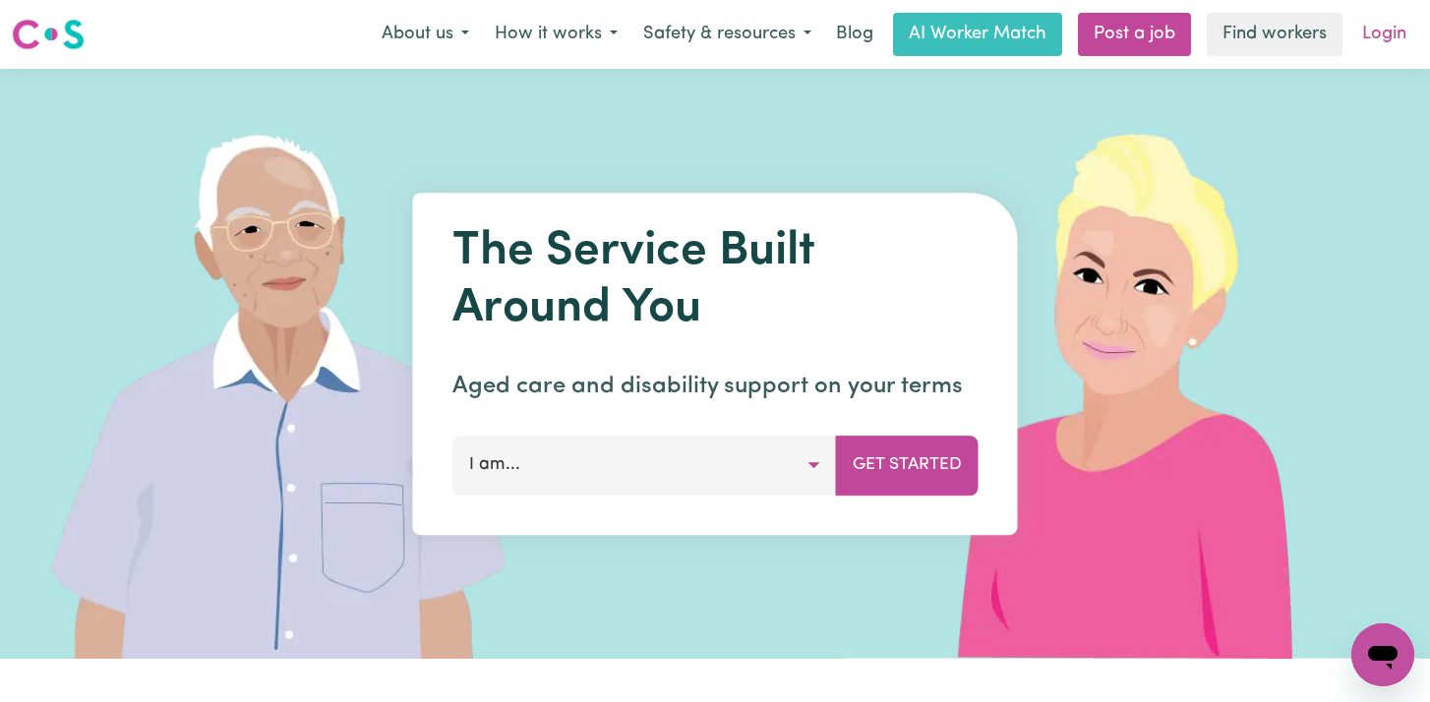
click at [1378, 31] on link "Login" at bounding box center [1384, 34] width 68 height 43
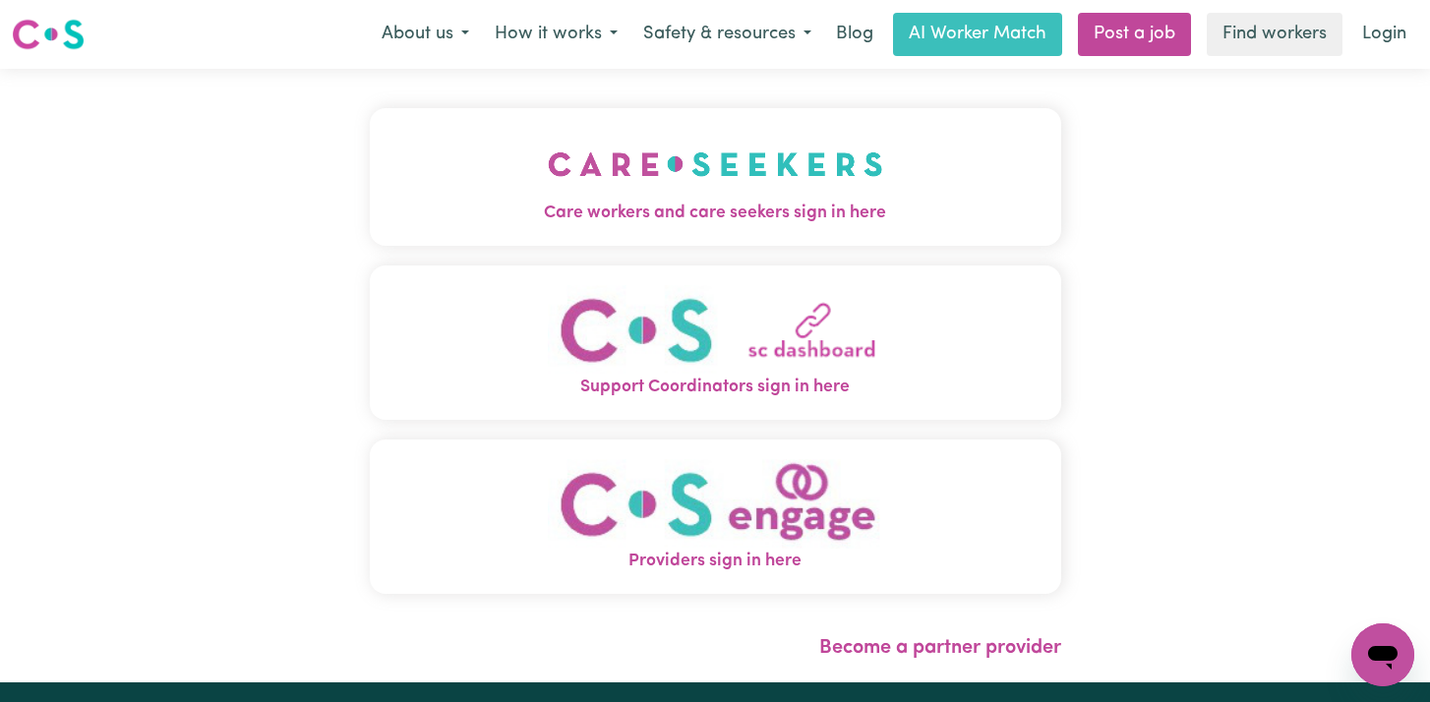
click at [823, 326] on img "Support Coordinators sign in here" at bounding box center [715, 330] width 335 height 90
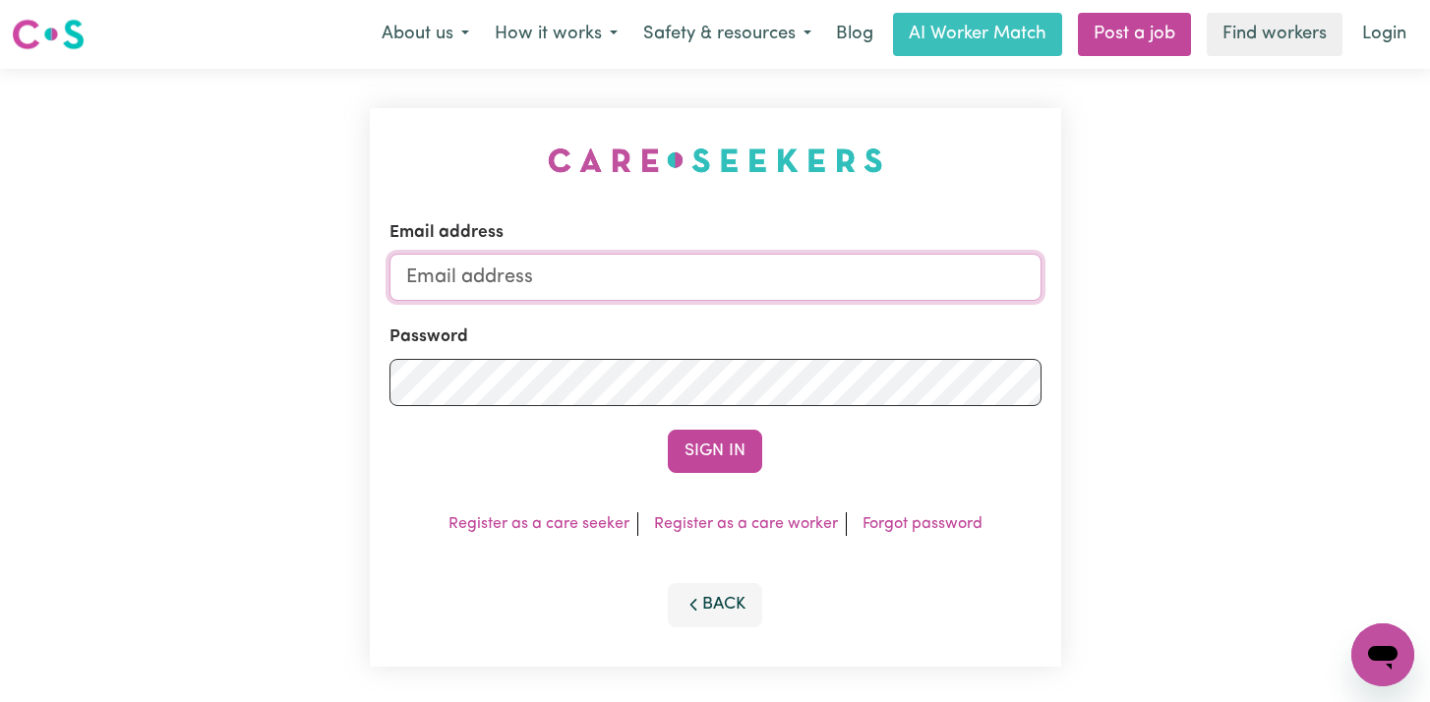
click at [812, 273] on input "Email address" at bounding box center [715, 277] width 652 height 47
type input "[EMAIL_ADDRESS][DOMAIN_NAME]"
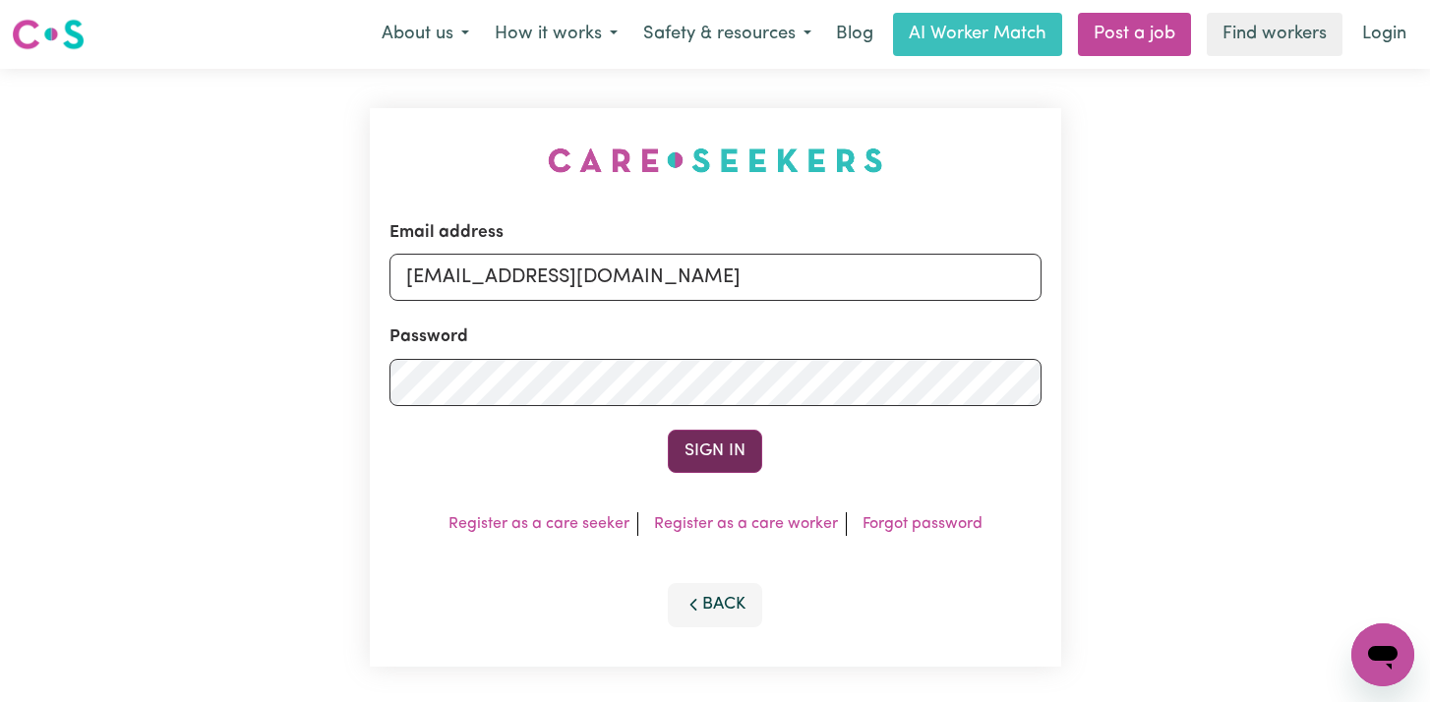
click at [729, 434] on button "Sign In" at bounding box center [715, 451] width 94 height 43
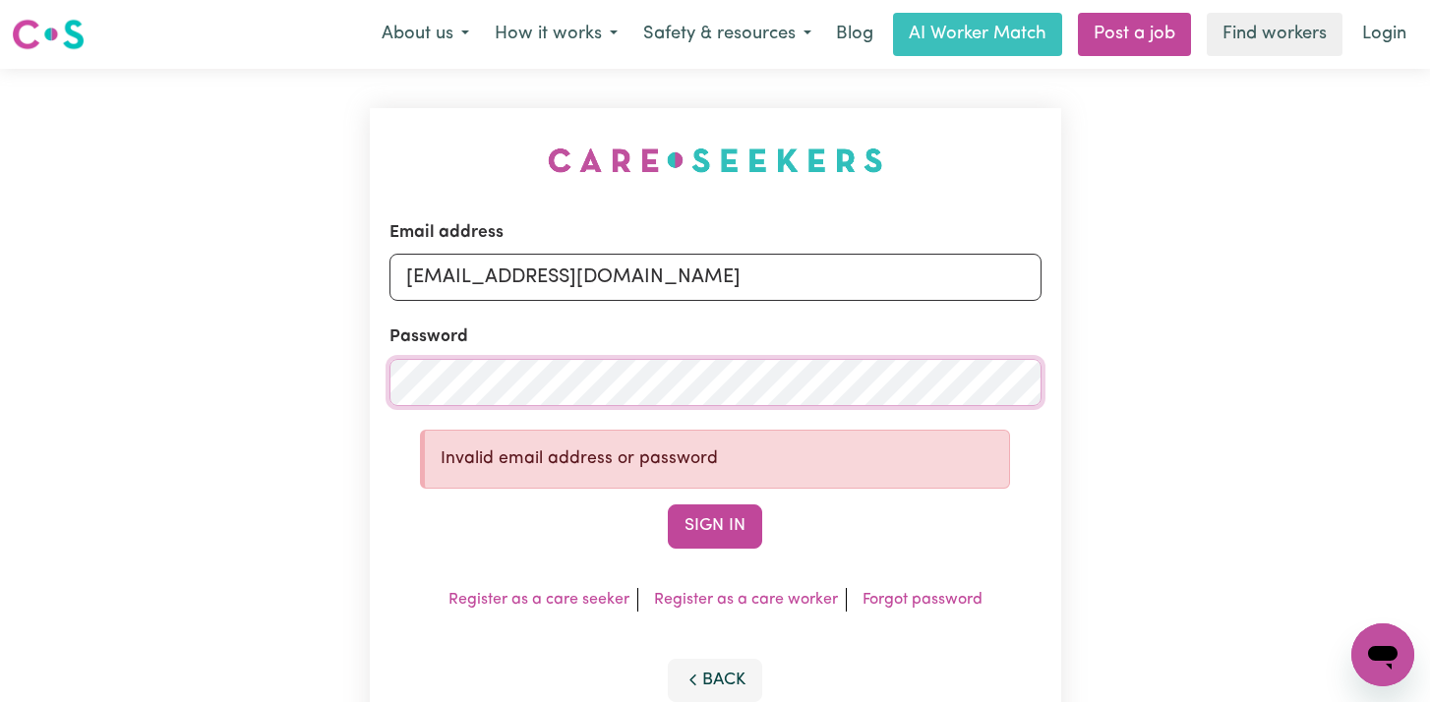
click at [668, 505] on button "Sign In" at bounding box center [715, 526] width 94 height 43
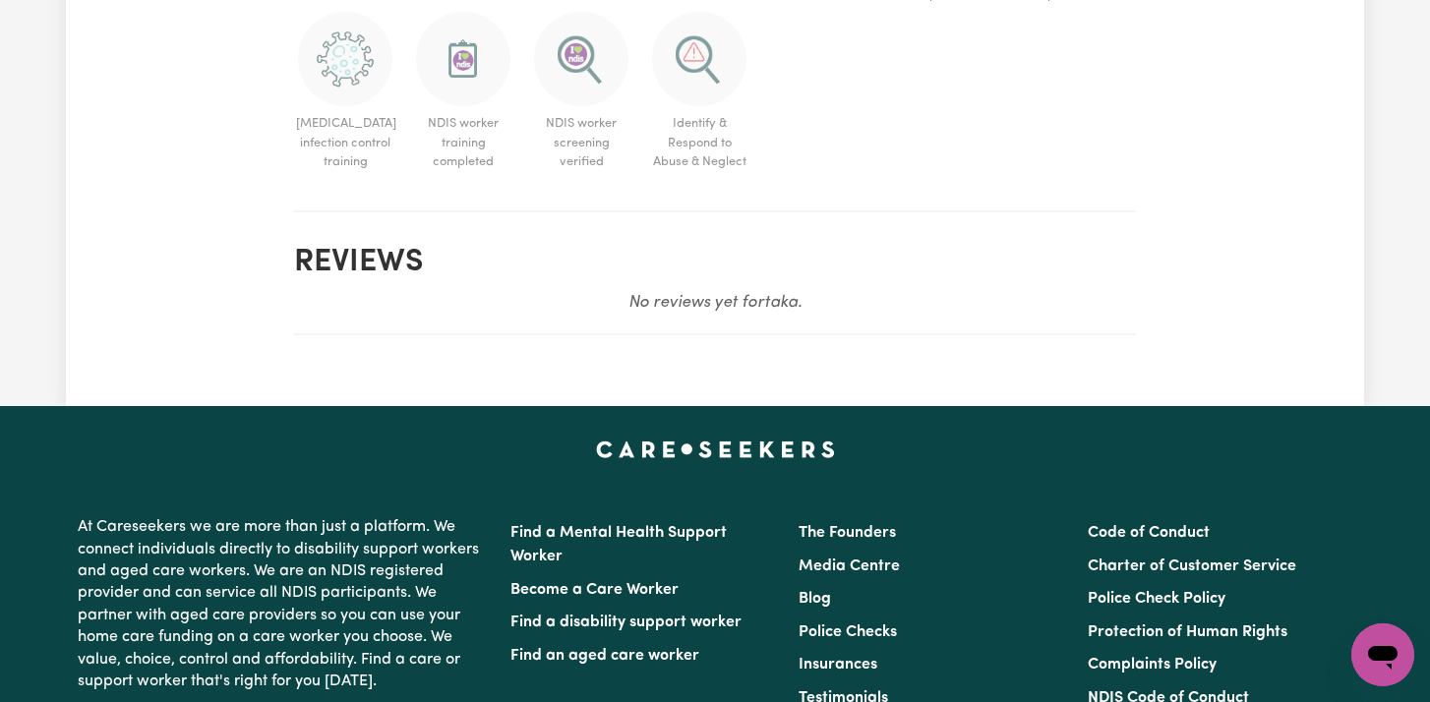
scroll to position [2159, 0]
